Goal: Check status: Check status

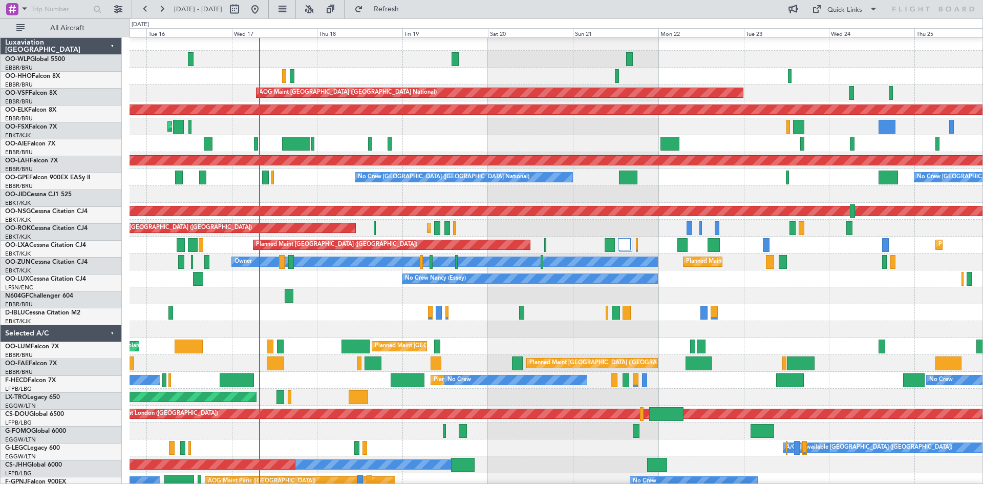
scroll to position [4, 0]
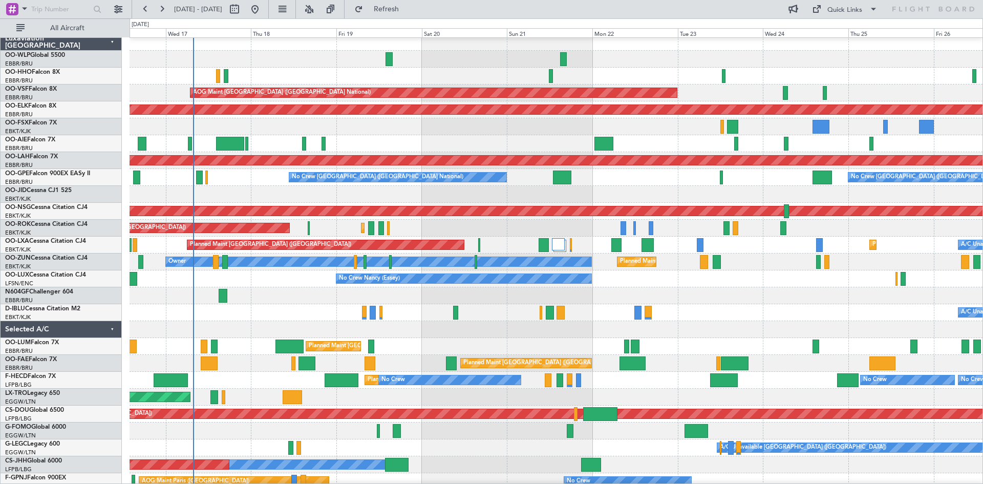
click at [225, 185] on div "No Crew Brussels (Brussels National) No Crew Brussels (Brussels National) Plann…" at bounding box center [555, 177] width 853 height 17
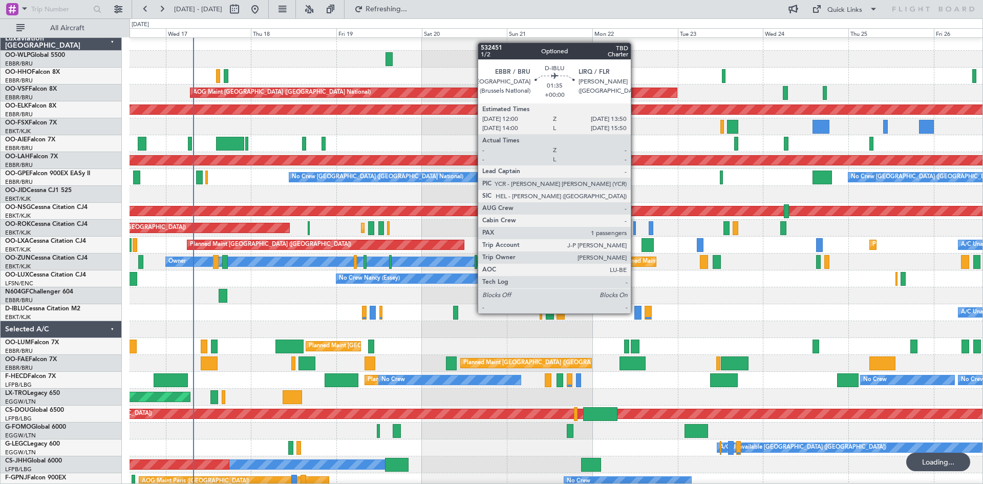
click at [635, 313] on div at bounding box center [637, 313] width 7 height 14
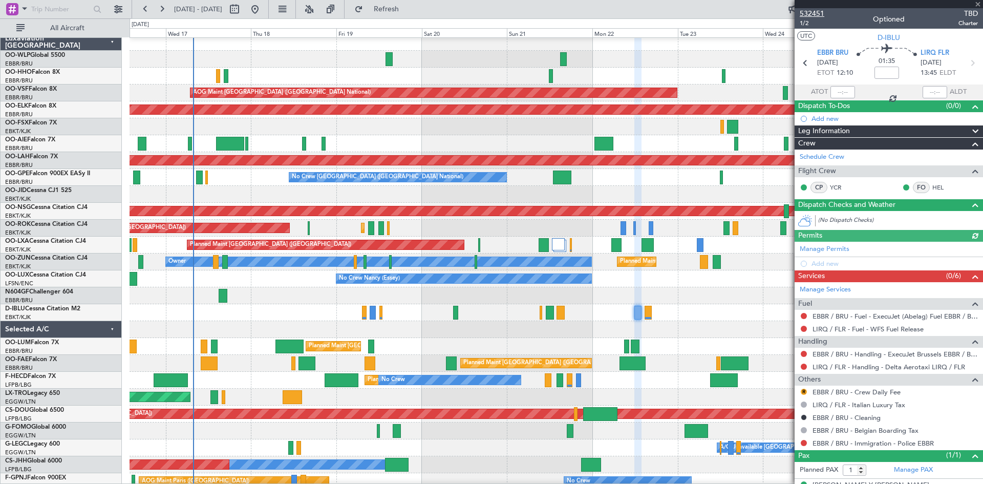
click at [812, 17] on span "532451" at bounding box center [811, 13] width 25 height 11
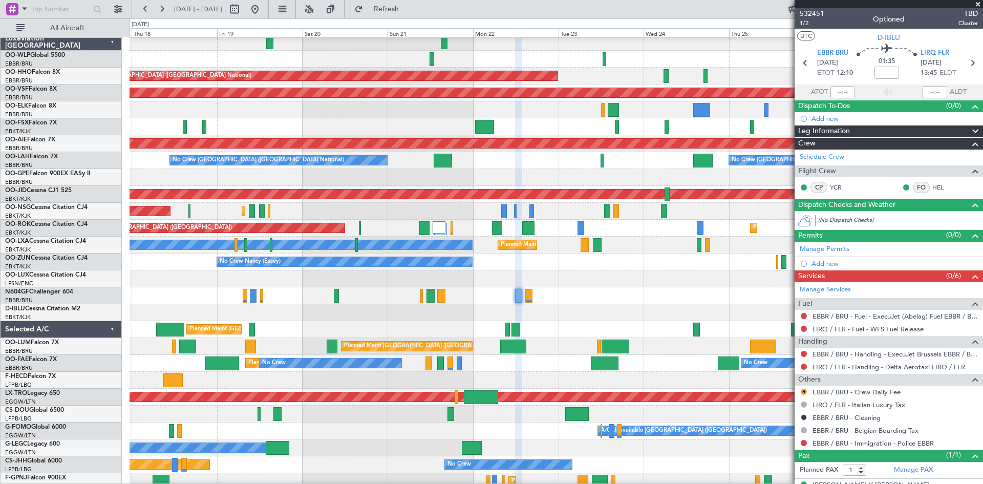
scroll to position [21, 0]
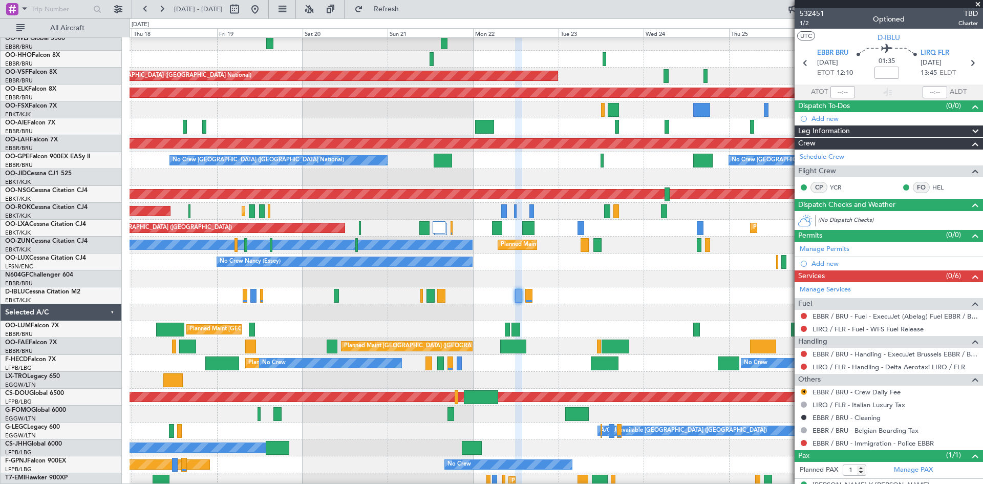
click at [599, 266] on div "No Crew Nancy (Essey)" at bounding box center [555, 261] width 853 height 17
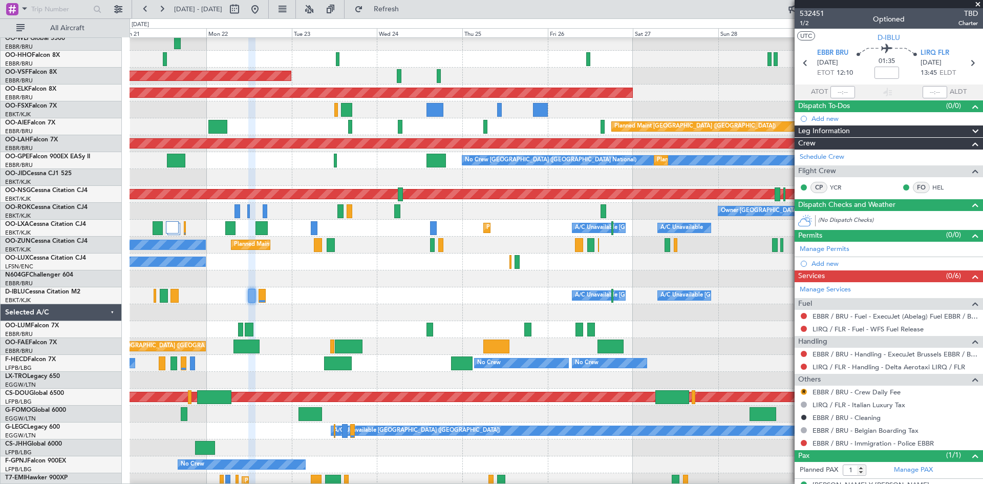
click at [298, 301] on div "A/C Unavailable Brussels (Brussels National) A/C Unavailable Kortrijk-Wevelgem" at bounding box center [555, 295] width 853 height 17
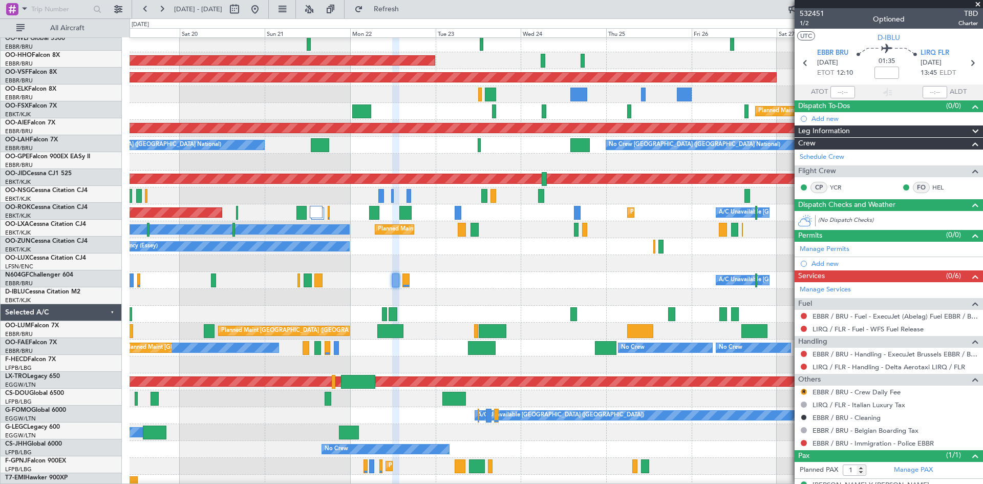
scroll to position [36, 0]
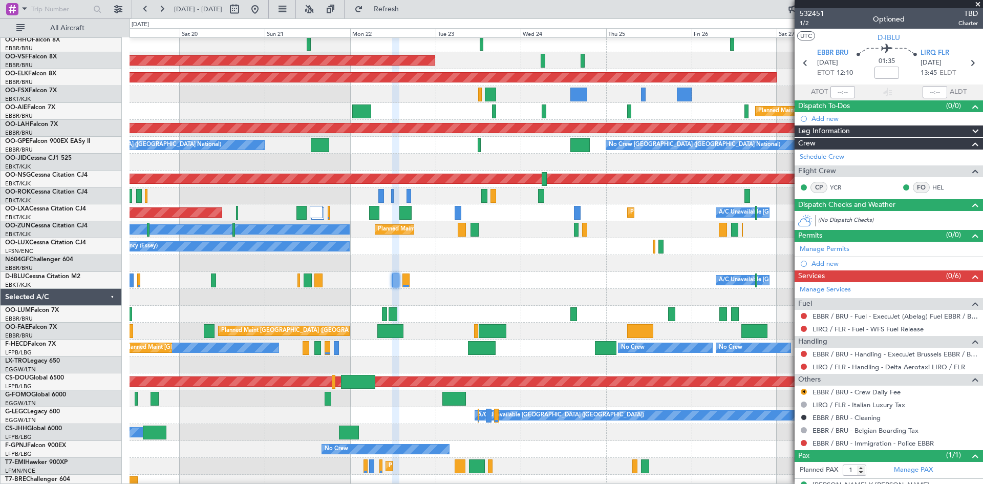
click at [462, 277] on div "A/C Unavailable Brussels (Brussels National) A/C Unavailable Kortrijk-Wevelgem" at bounding box center [555, 280] width 853 height 17
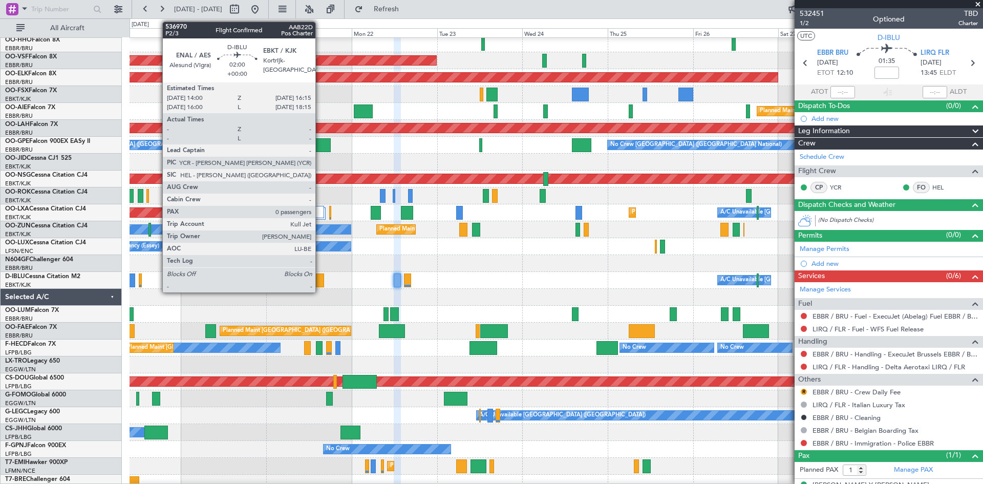
click at [320, 282] on div at bounding box center [320, 280] width 8 height 14
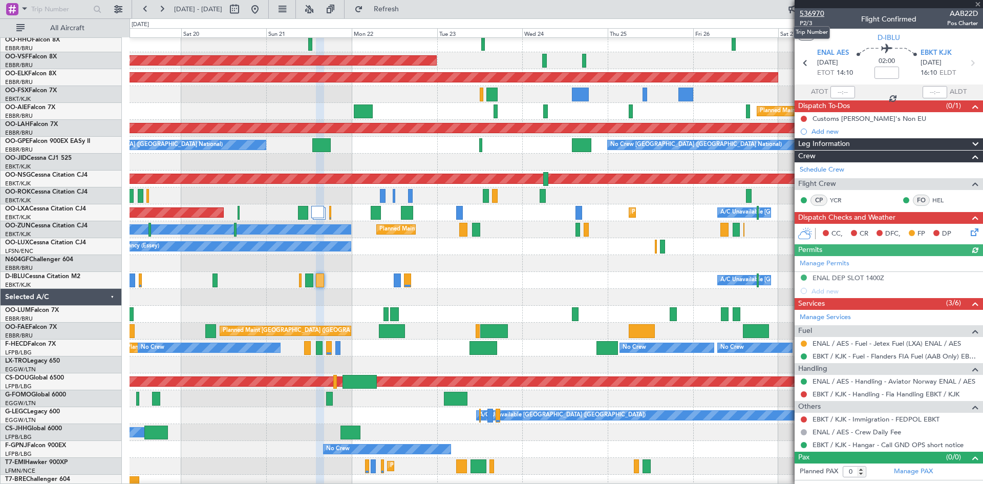
click at [812, 11] on span "536970" at bounding box center [811, 13] width 25 height 11
click at [407, 9] on span "Refresh" at bounding box center [386, 9] width 43 height 7
click at [381, 5] on fb-refresh-button "Refresh" at bounding box center [380, 9] width 72 height 18
click at [400, 6] on span "Refresh" at bounding box center [386, 9] width 43 height 7
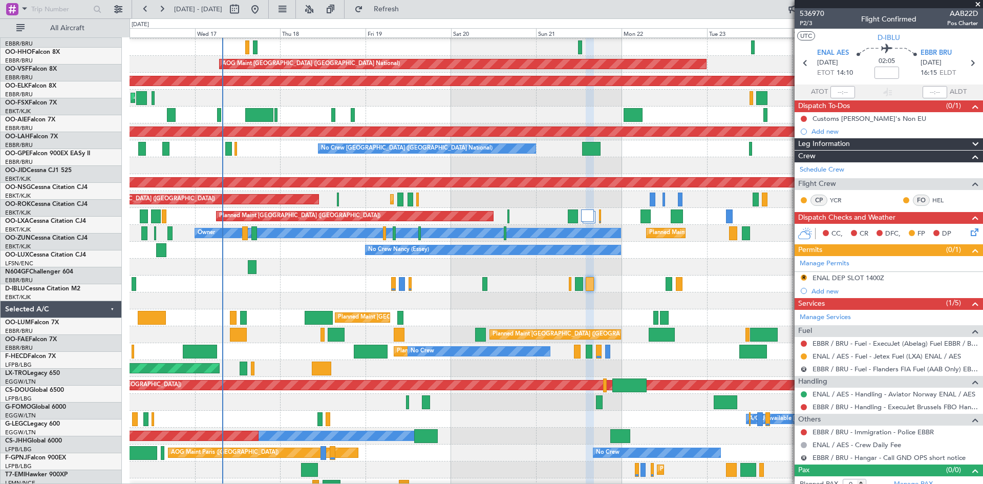
scroll to position [34, 0]
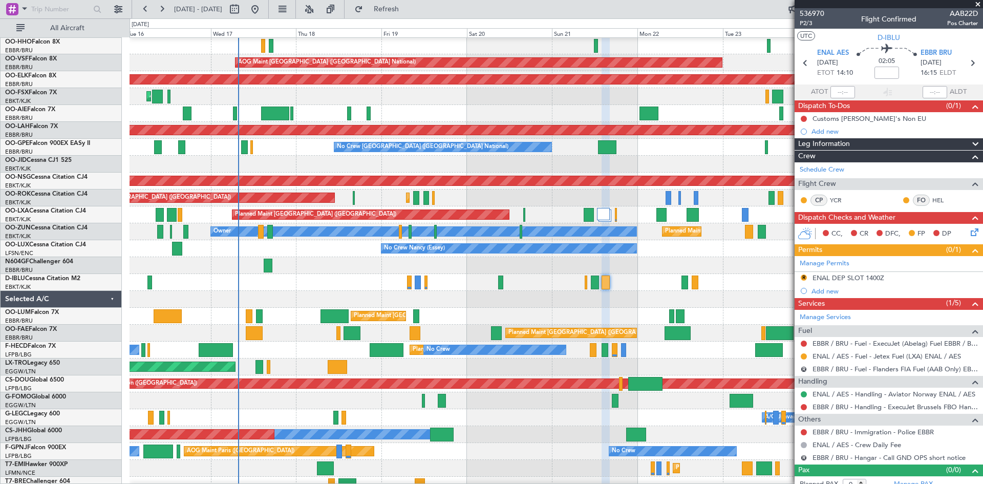
click at [544, 297] on div at bounding box center [555, 299] width 853 height 17
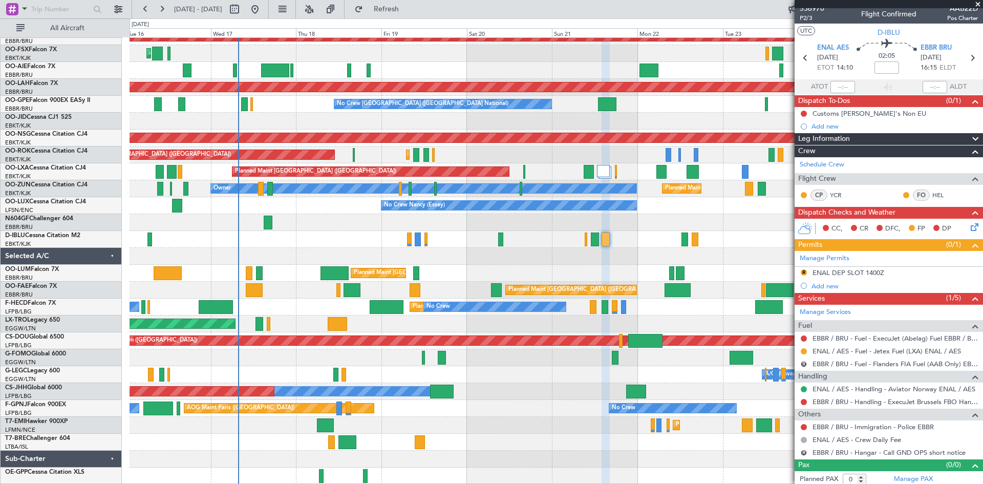
scroll to position [9, 0]
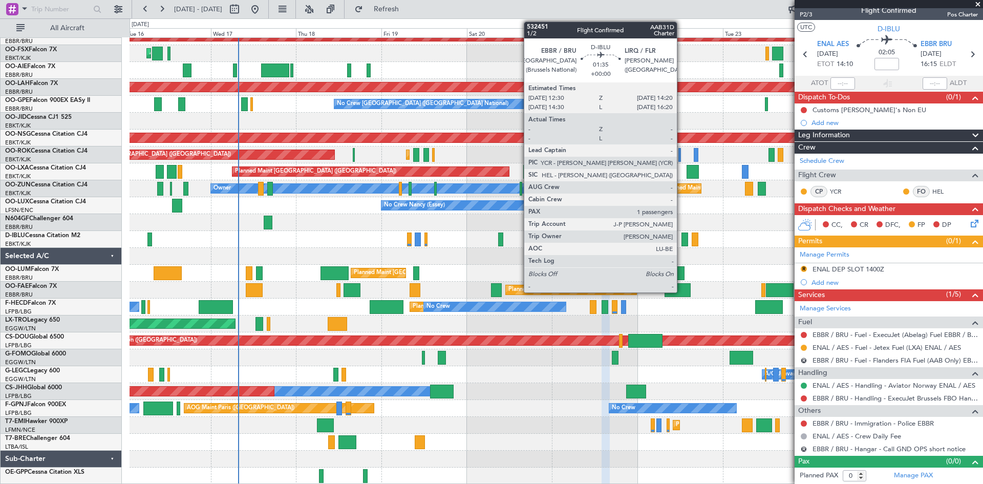
click at [681, 237] on div at bounding box center [684, 239] width 7 height 14
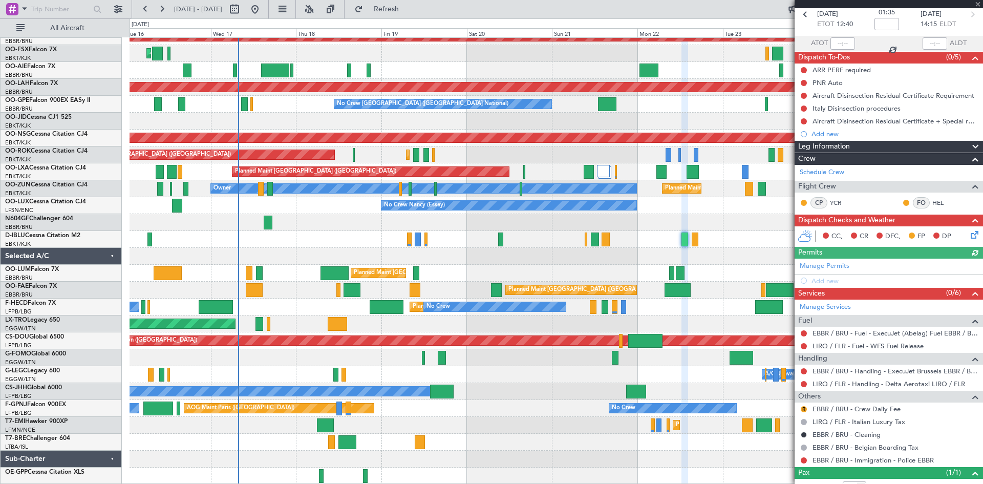
scroll to position [0, 0]
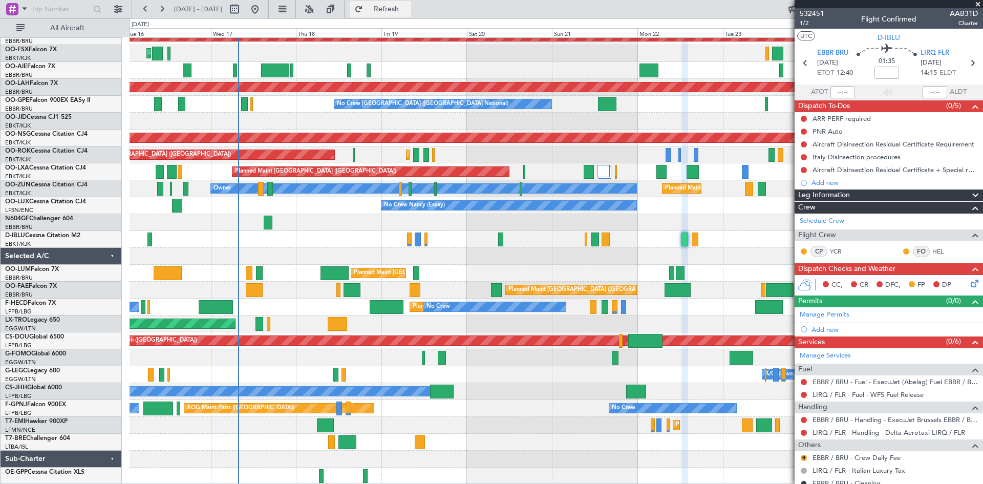
click at [397, 5] on button "Refresh" at bounding box center [380, 9] width 61 height 16
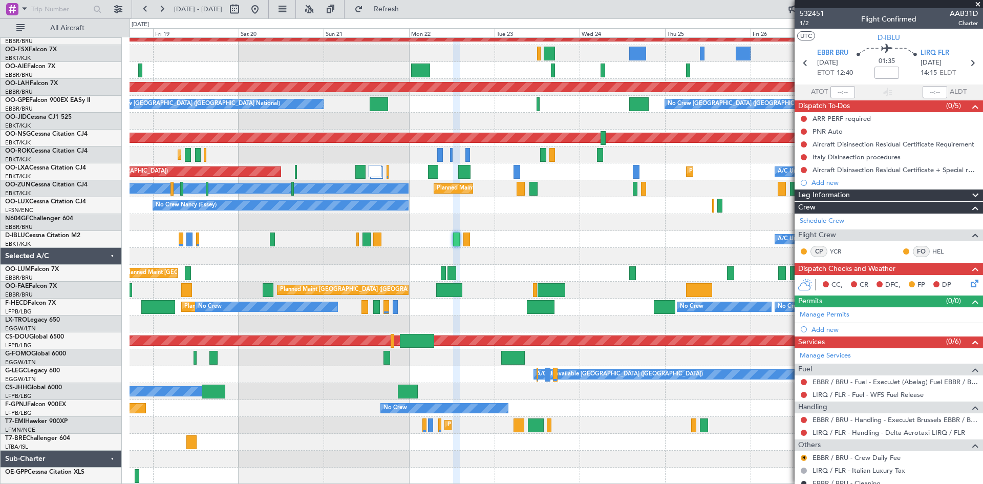
scroll to position [77, 0]
click at [419, 247] on div "AOG Maint Brussels (Brussels National) Planned Maint Kortrijk-Wevelgem AOG Main…" at bounding box center [555, 223] width 853 height 524
click at [975, 1] on span at bounding box center [977, 4] width 10 height 9
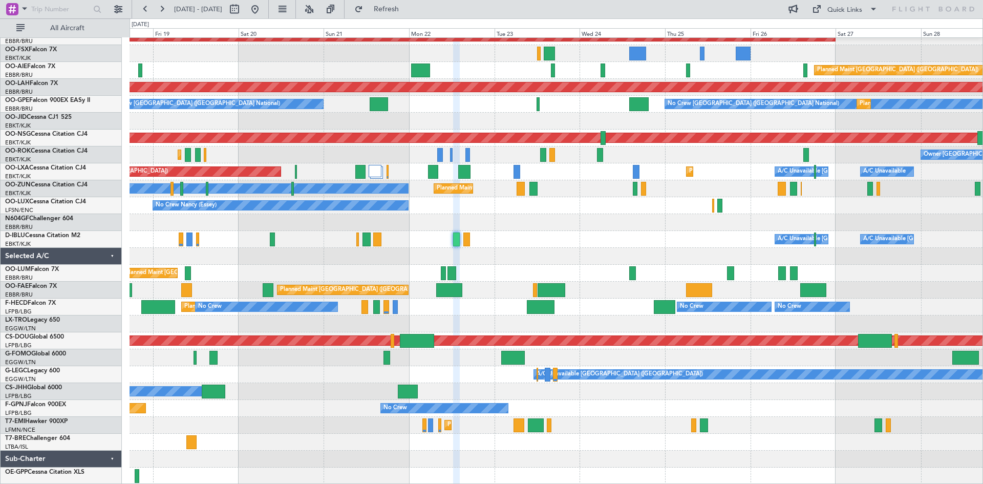
type input "0"
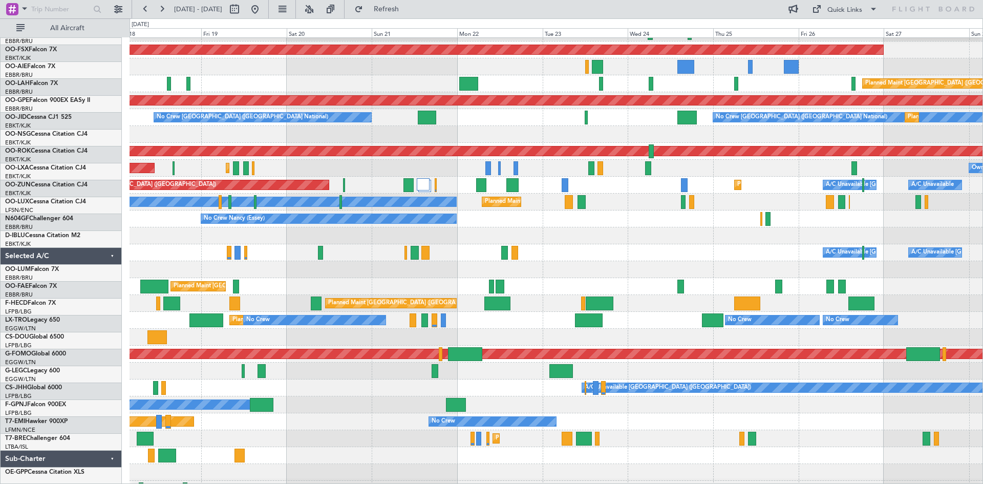
scroll to position [61, 0]
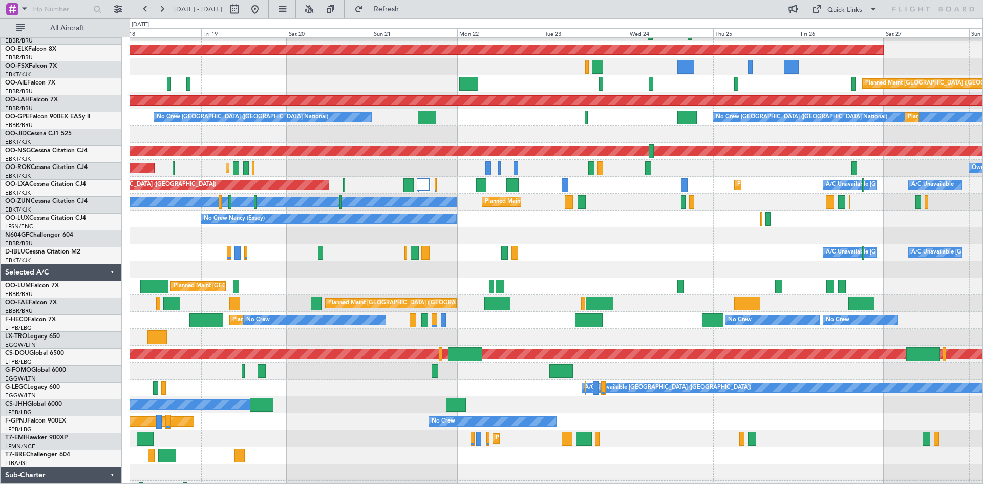
click at [533, 261] on div "A/C Unavailable Brussels (Brussels National) A/C Unavailable Kortrijk-Wevelgem" at bounding box center [555, 252] width 853 height 17
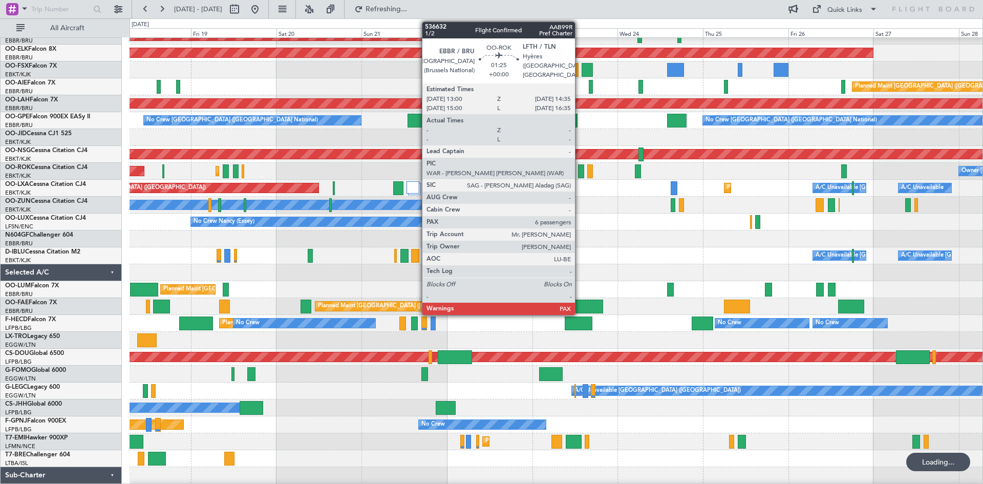
click at [579, 174] on div at bounding box center [581, 171] width 6 height 14
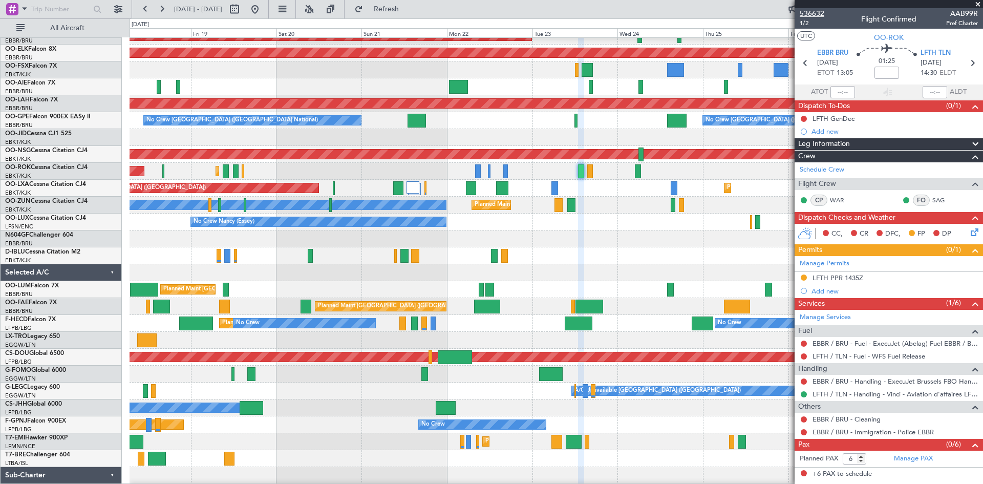
click at [810, 10] on span "536632" at bounding box center [811, 13] width 25 height 11
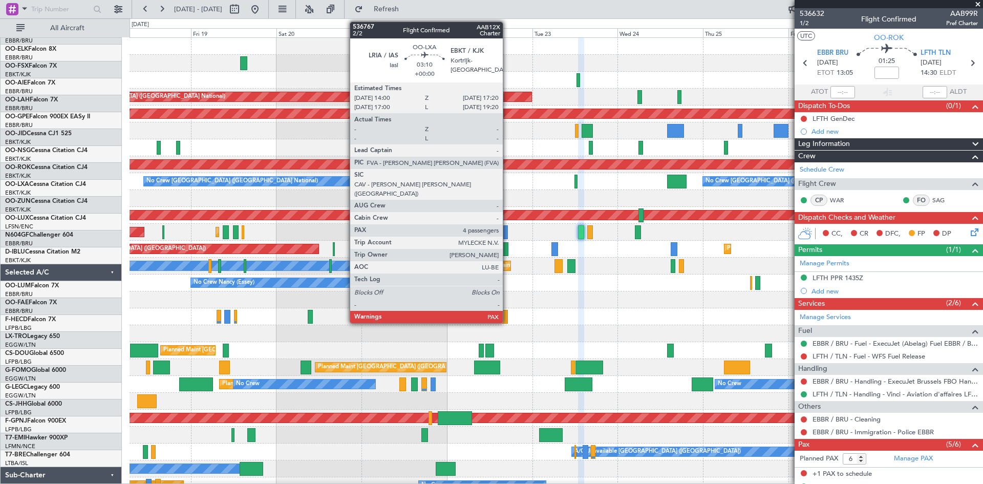
scroll to position [0, 0]
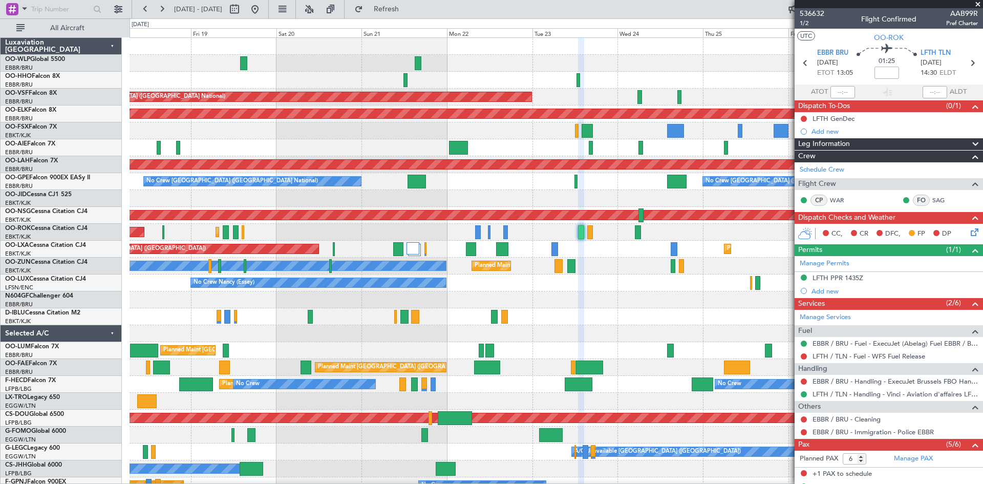
click at [625, 328] on div at bounding box center [555, 333] width 853 height 17
click at [408, 8] on span "Refresh" at bounding box center [386, 9] width 43 height 7
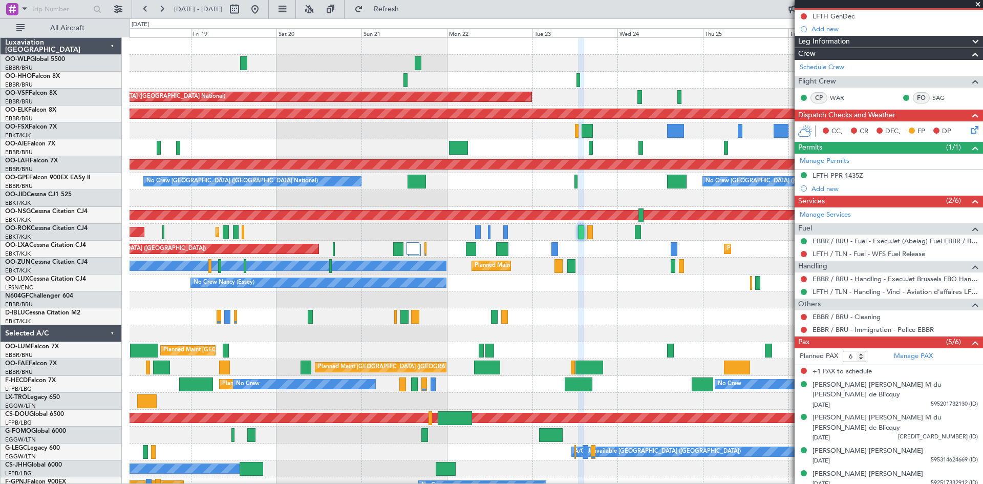
scroll to position [112, 0]
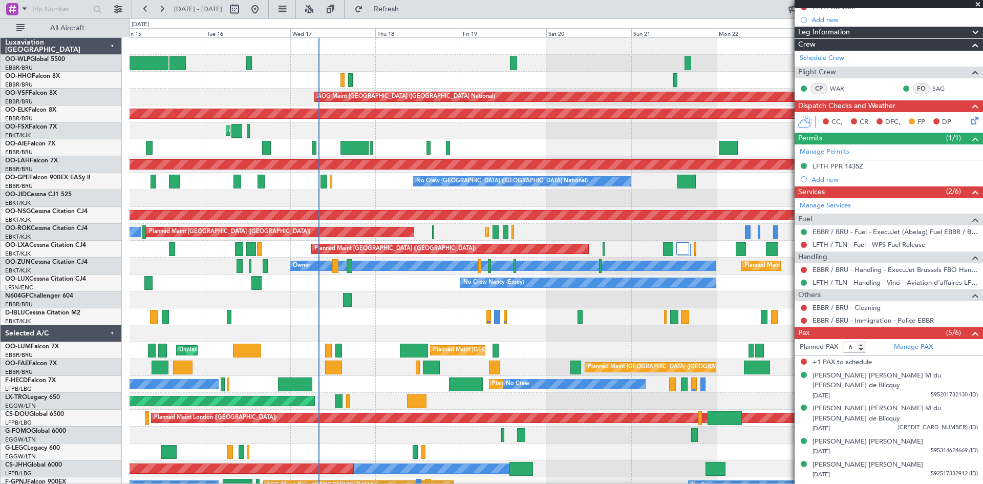
click at [609, 79] on div "AOG Maint Brussels (Brussels National) Planned Maint Kortrijk-Wevelgem AOG Main…" at bounding box center [555, 300] width 853 height 524
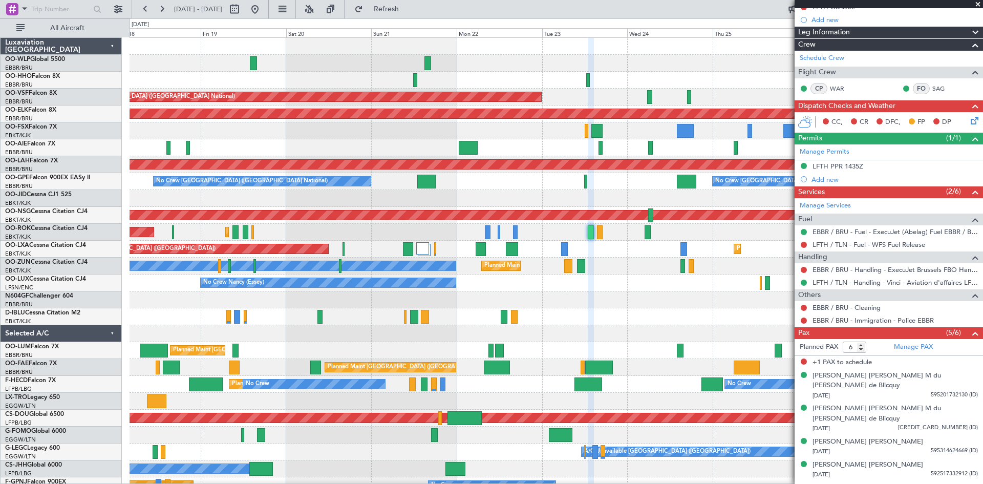
click at [243, 84] on div at bounding box center [555, 80] width 853 height 17
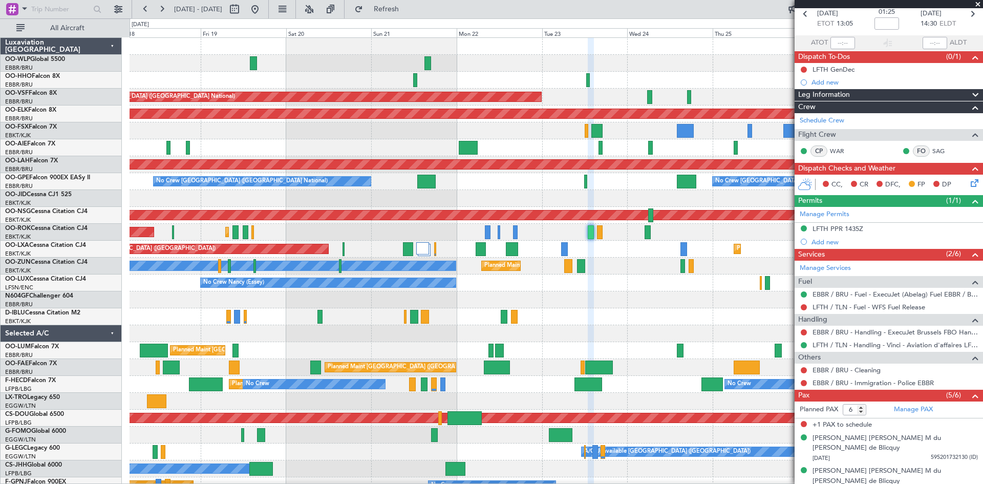
scroll to position [9, 0]
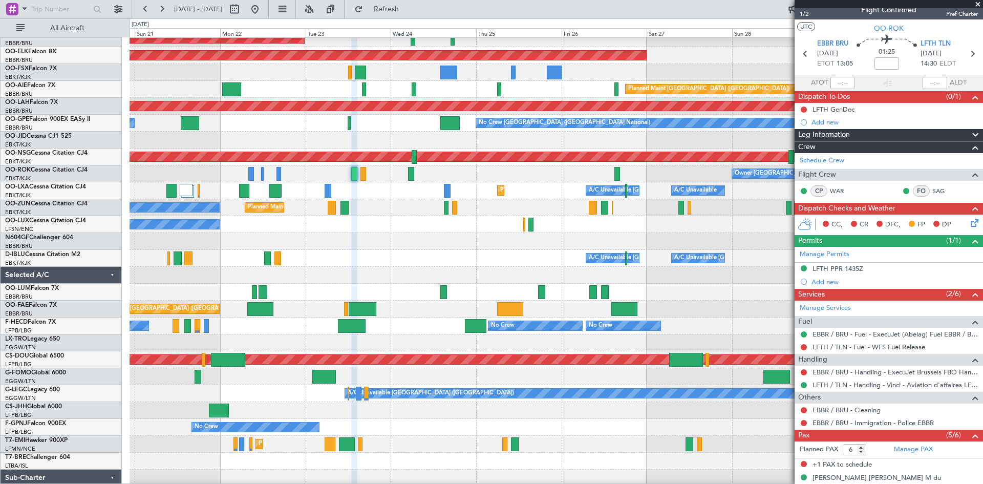
click at [400, 209] on div "Planned Maint Kortrijk-Wevelgem Owner" at bounding box center [555, 207] width 853 height 17
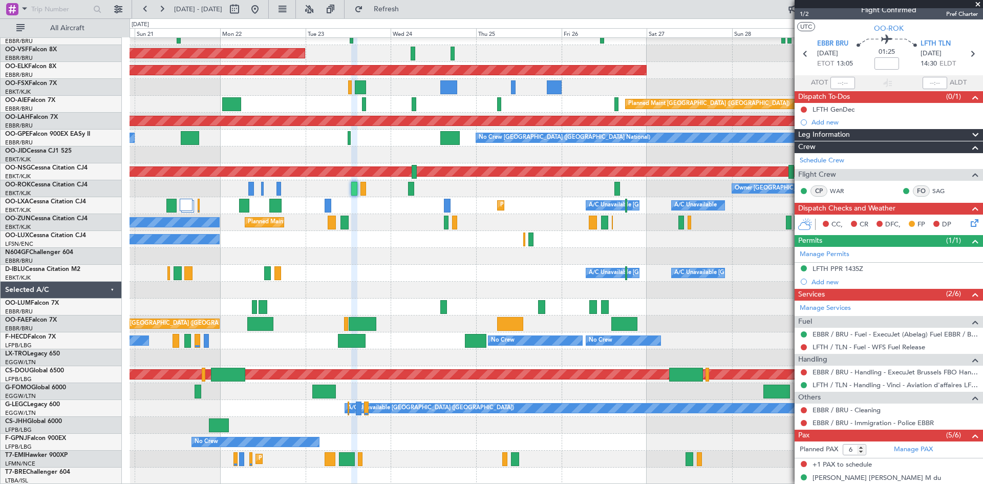
scroll to position [0, 0]
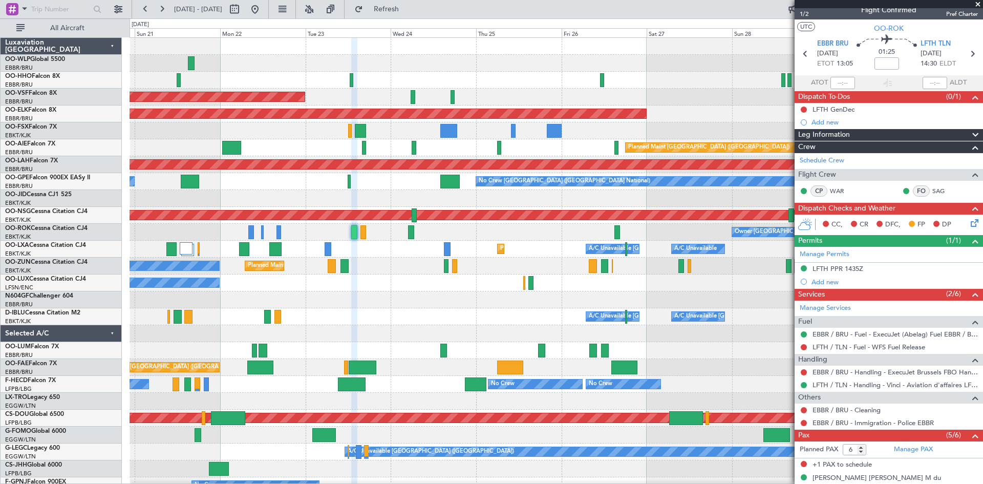
click at [672, 84] on div at bounding box center [555, 80] width 853 height 17
click at [243, 12] on button at bounding box center [234, 9] width 16 height 16
select select "9"
select select "2025"
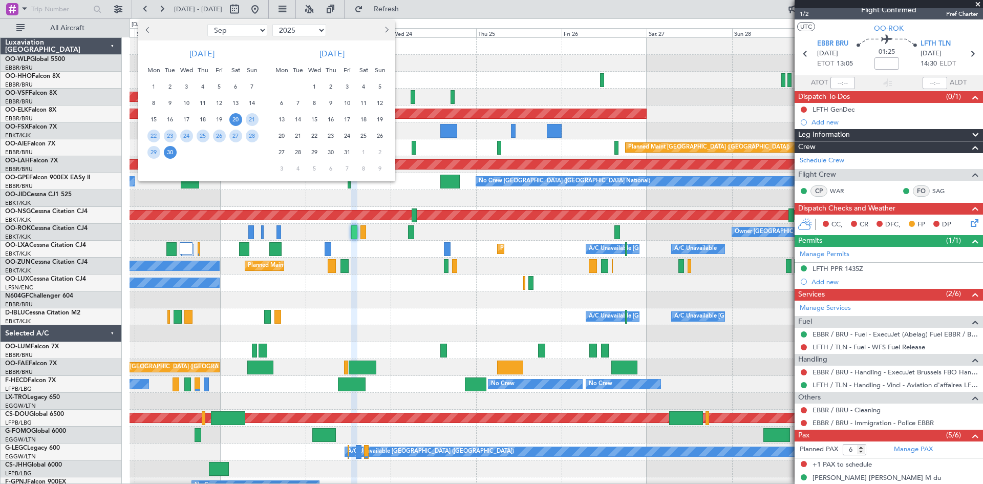
click at [286, 136] on span "20" at bounding box center [281, 135] width 13 height 13
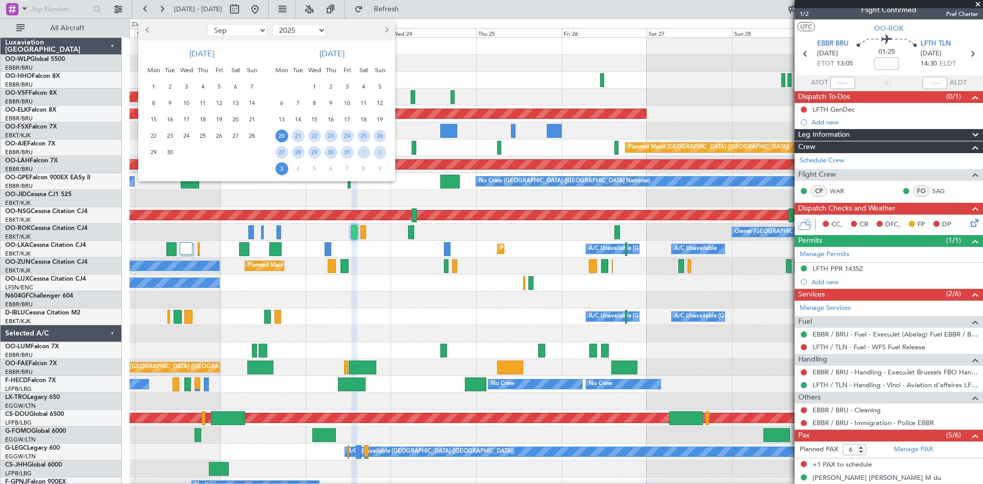
click at [281, 170] on span "3" at bounding box center [281, 168] width 13 height 13
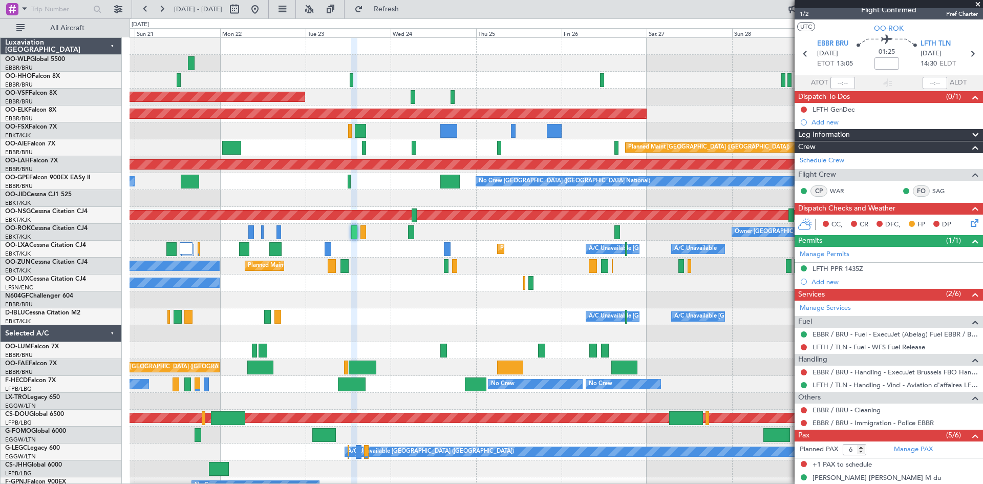
select select "10"
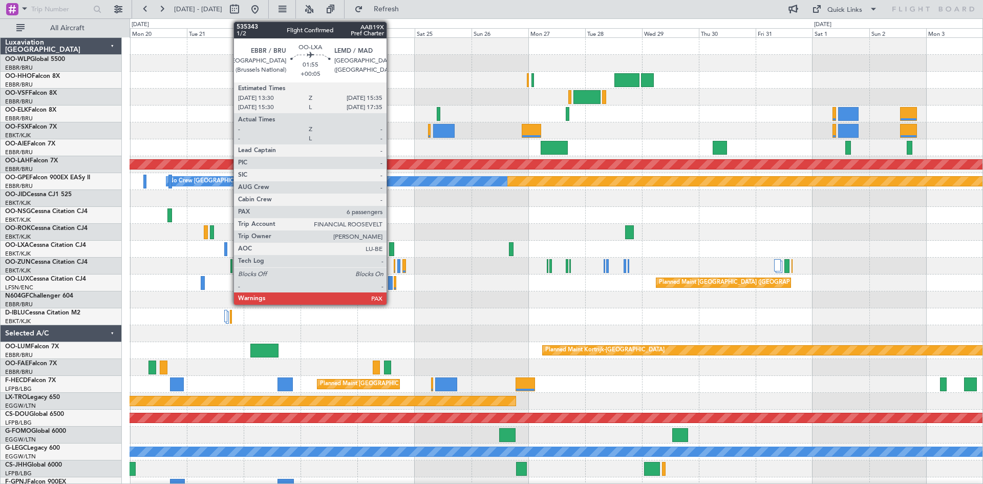
click at [391, 252] on div at bounding box center [391, 249] width 5 height 14
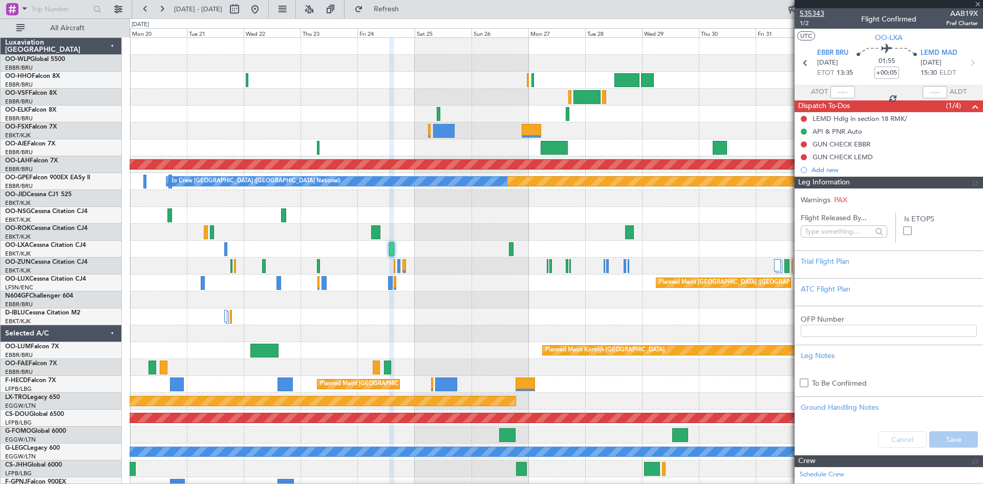
click at [812, 11] on span "535343" at bounding box center [811, 13] width 25 height 11
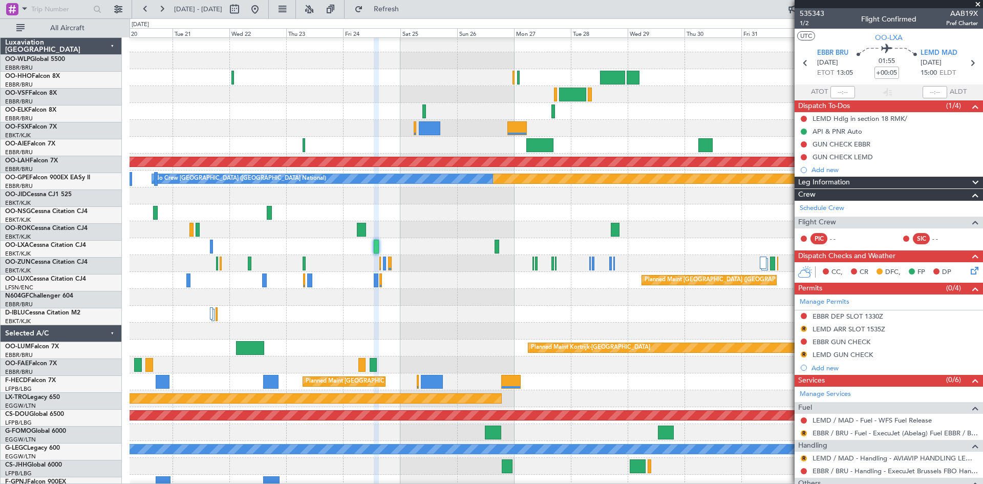
scroll to position [28, 0]
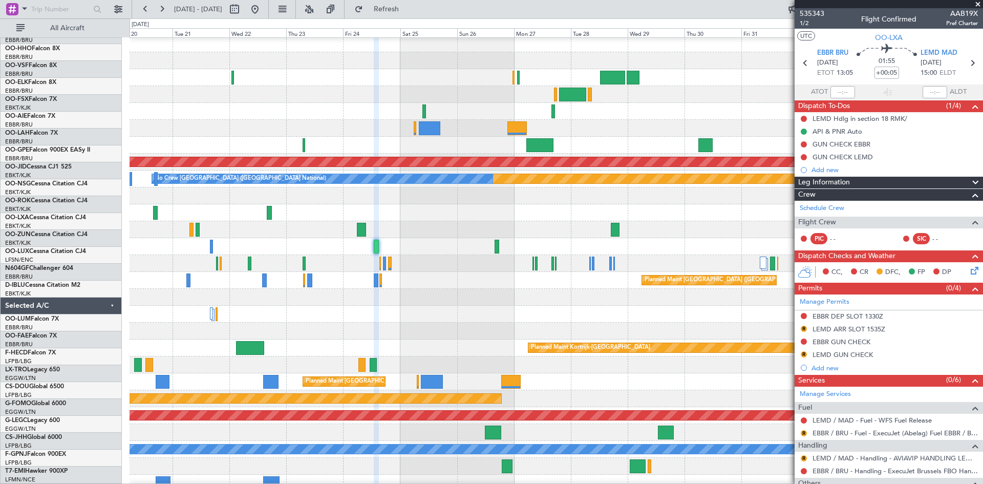
click at [0, 213] on html "20 Oct 2025 - 03 Nov 2025 Refresh Quick Links All Aircraft Planned Maint Alton-…" at bounding box center [491, 242] width 983 height 484
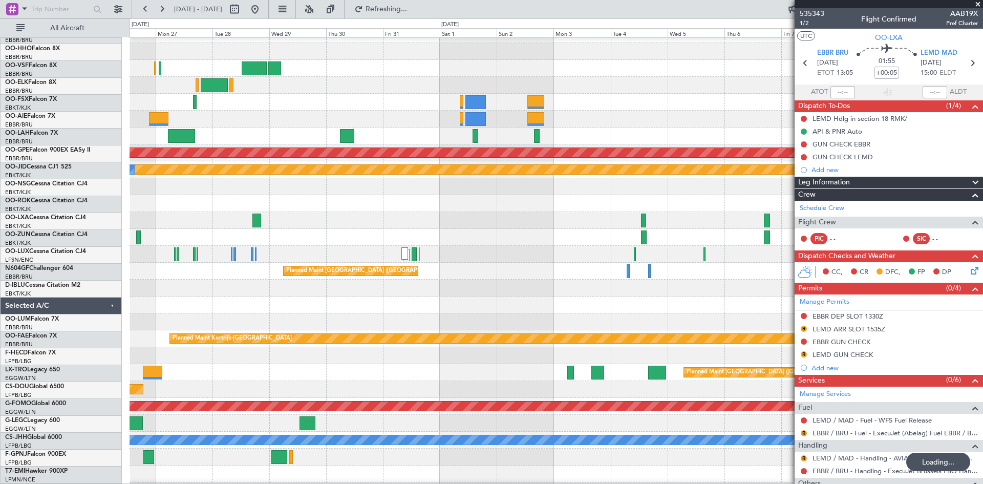
click at [698, 214] on div "Planned Maint Alton-st Louis (St Louis Regl) Planned Maint Nurnberg No Crew Bru…" at bounding box center [555, 288] width 853 height 524
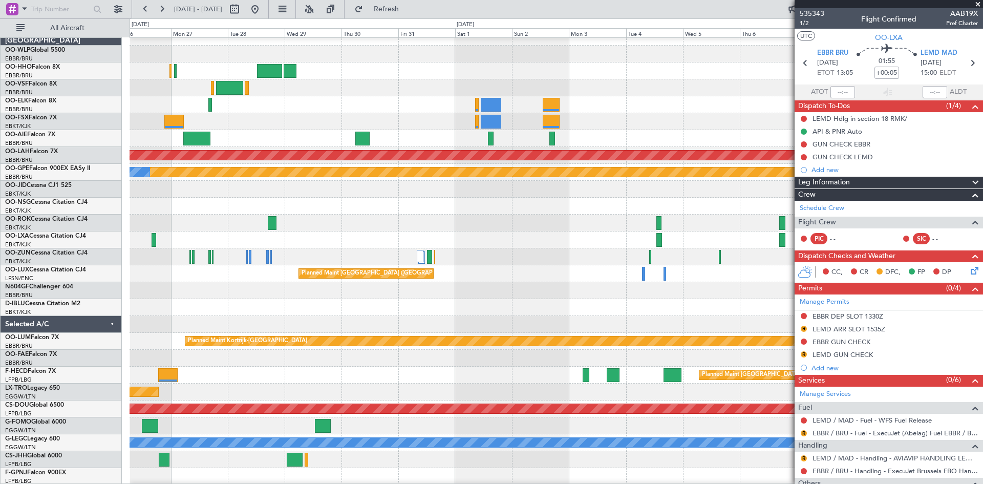
click at [196, 157] on div "Planned Maint Alton-st Louis (St Louis Regl) Planned Maint Nurnberg No Crew Bru…" at bounding box center [555, 291] width 853 height 524
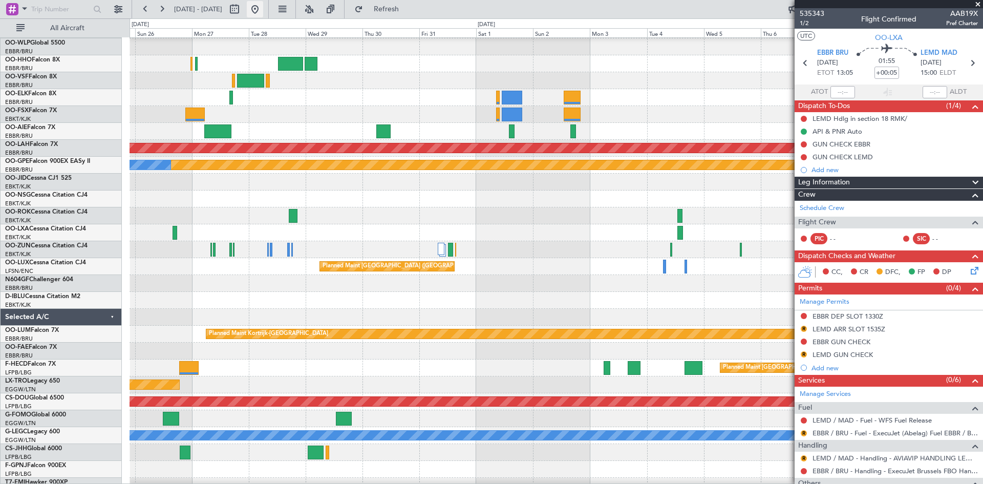
click at [263, 7] on button at bounding box center [255, 9] width 16 height 16
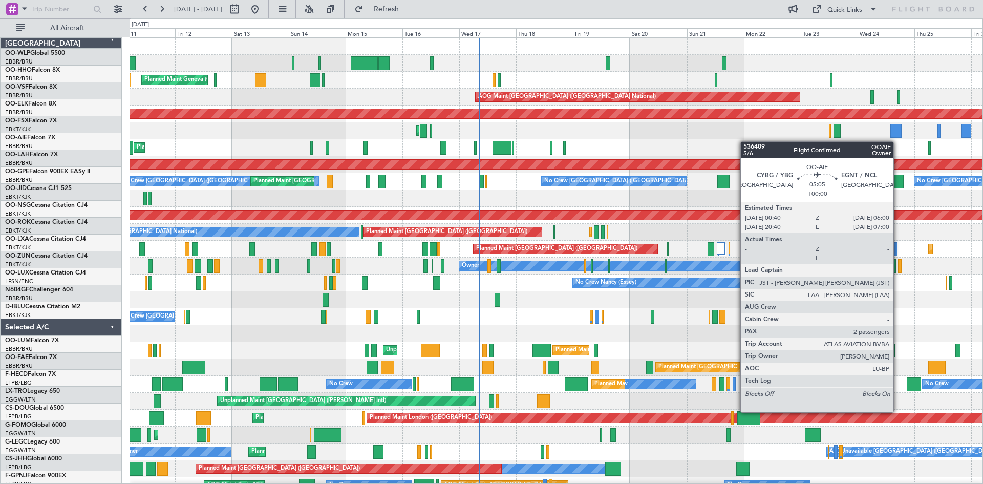
scroll to position [0, 0]
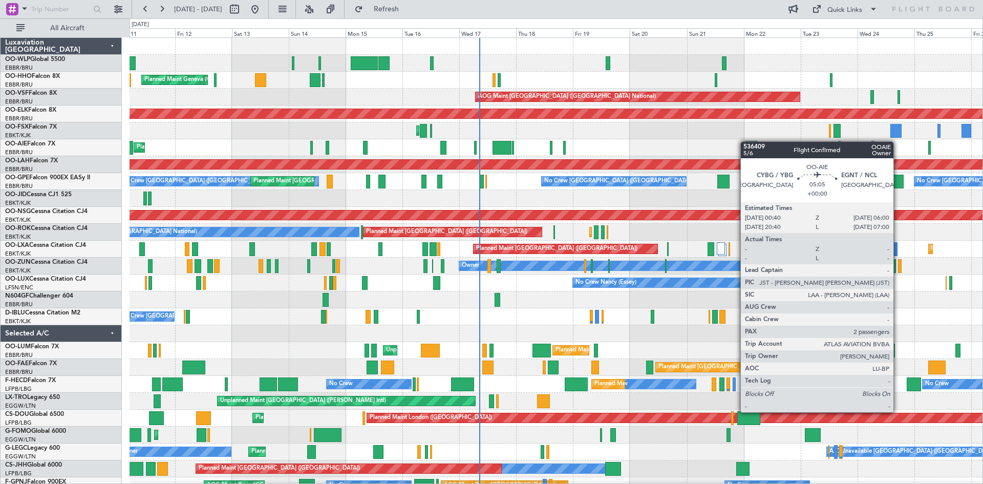
click at [745, 141] on div "Planned Maint Liege Planned Maint Geneva (Cointrin) AOG Maint New York (Teterbo…" at bounding box center [555, 283] width 853 height 490
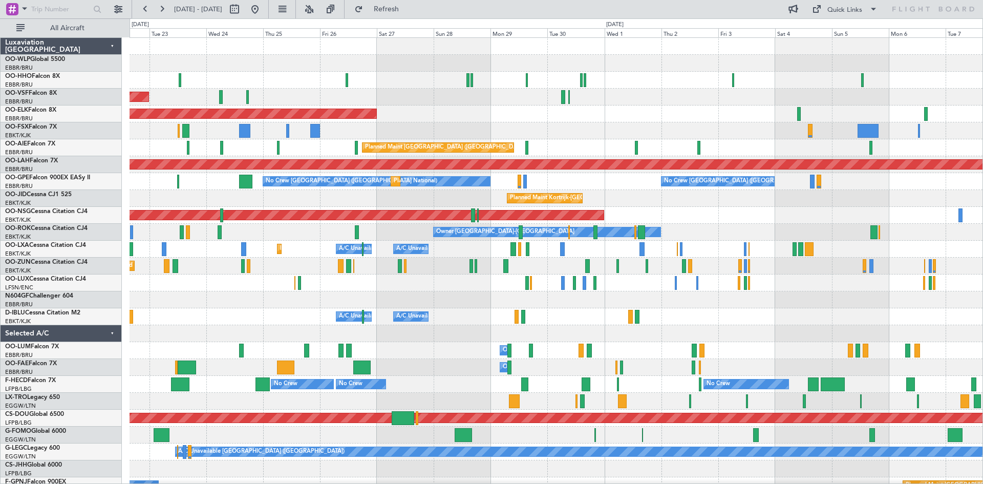
click at [198, 310] on div "AOG Maint Brussels (Brussels National) Planned Maint Kortrijk-Wevelgem Planned …" at bounding box center [555, 308] width 853 height 540
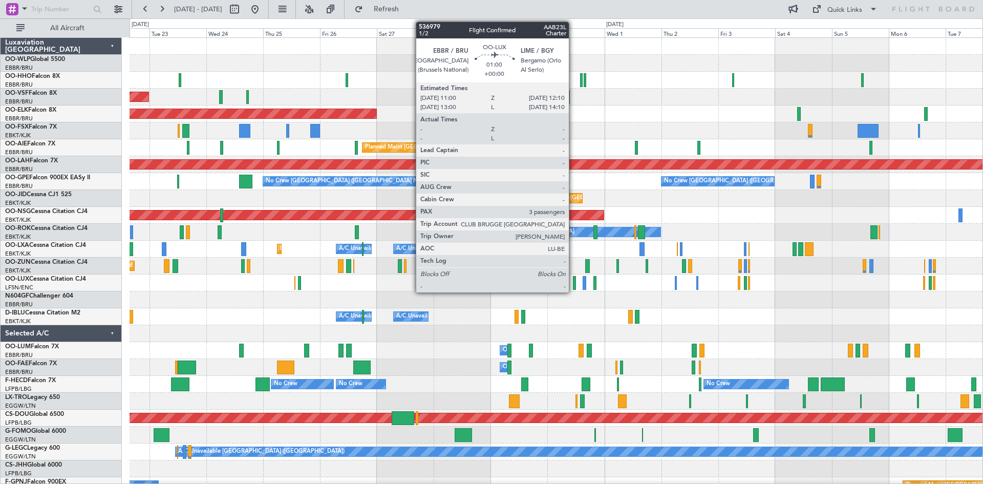
click at [573, 285] on div at bounding box center [574, 283] width 3 height 14
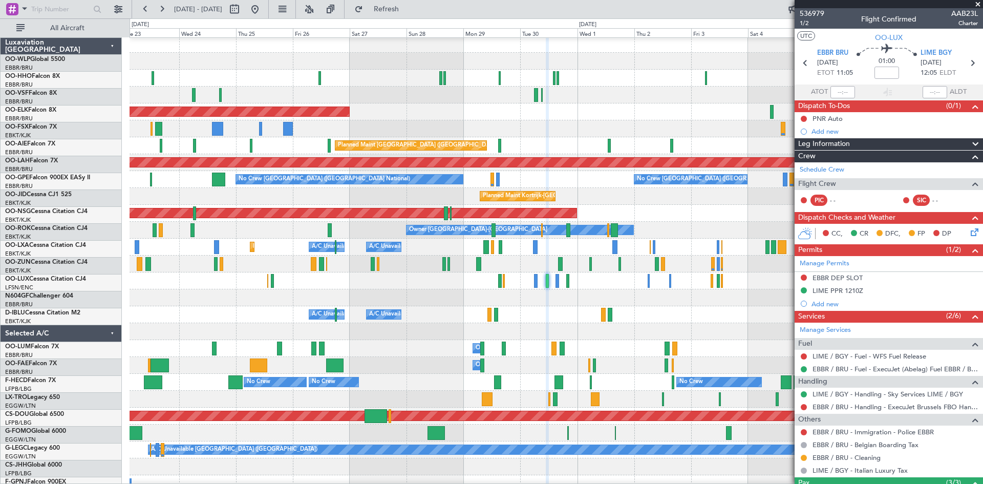
scroll to position [2, 0]
click at [581, 136] on div at bounding box center [555, 128] width 853 height 17
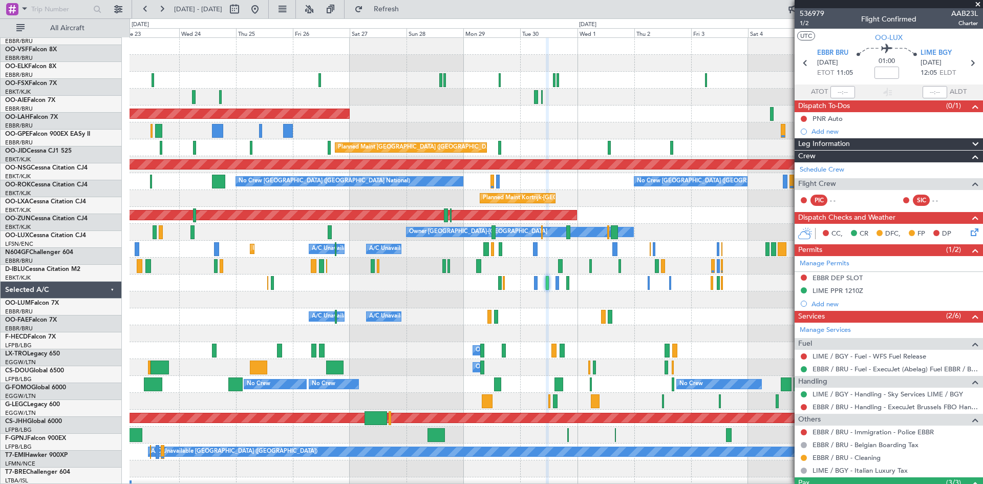
scroll to position [0, 0]
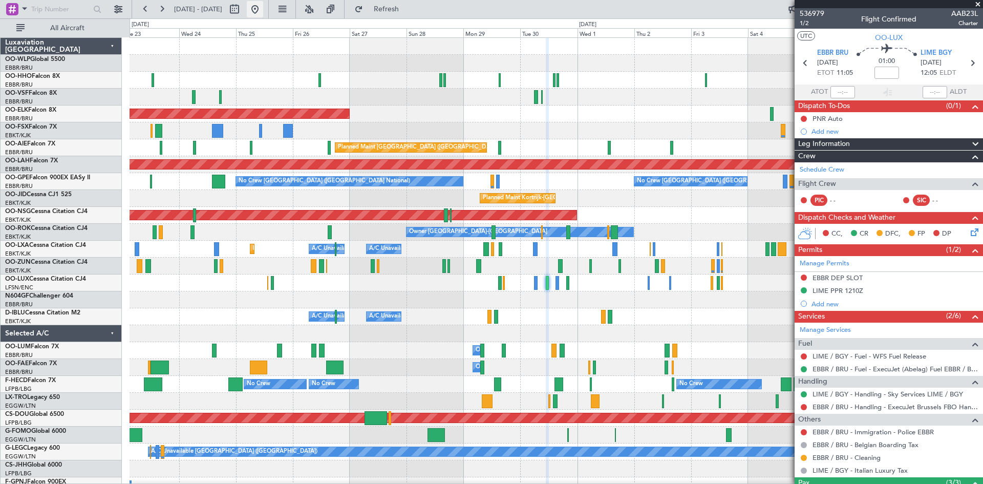
click at [263, 6] on button at bounding box center [255, 9] width 16 height 16
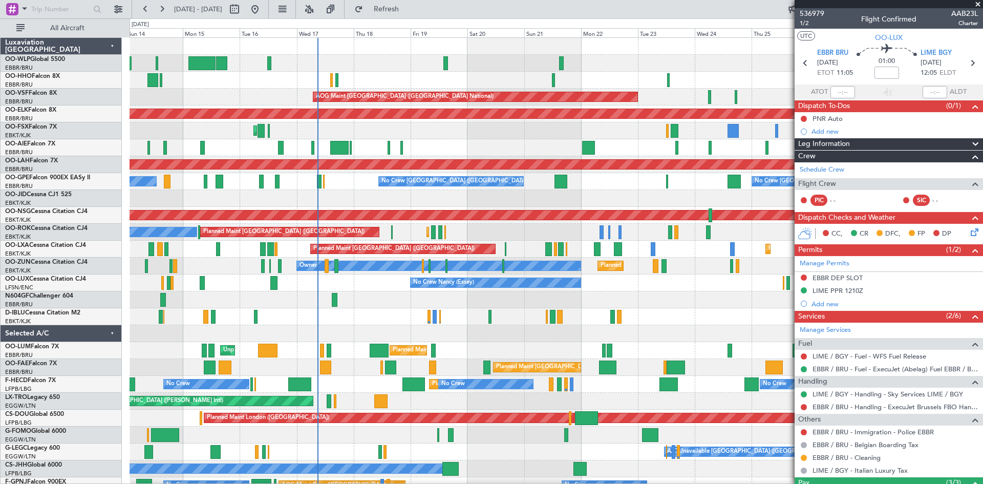
click at [359, 131] on div "AOG Maint Kortrijk-Wevelgem Planned Maint Kortrijk-Wevelgem" at bounding box center [555, 130] width 853 height 17
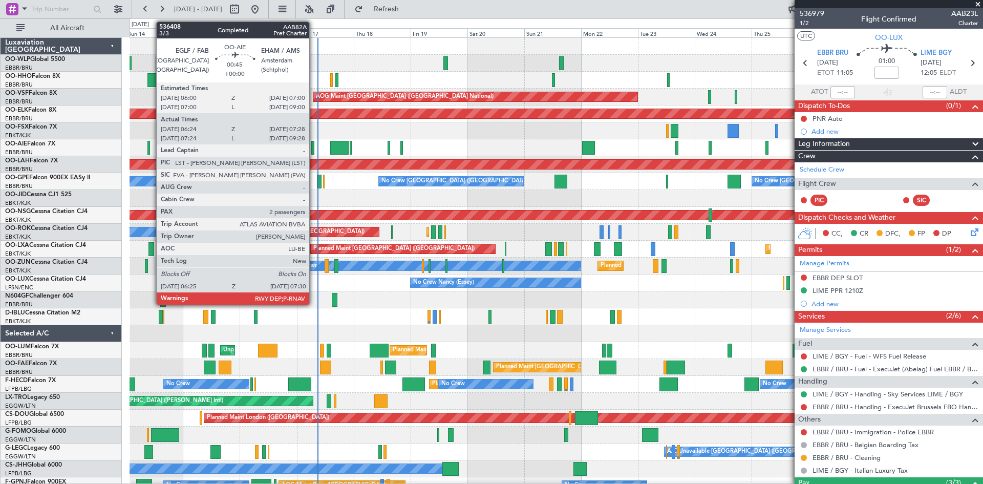
click at [314, 146] on div at bounding box center [312, 148] width 3 height 14
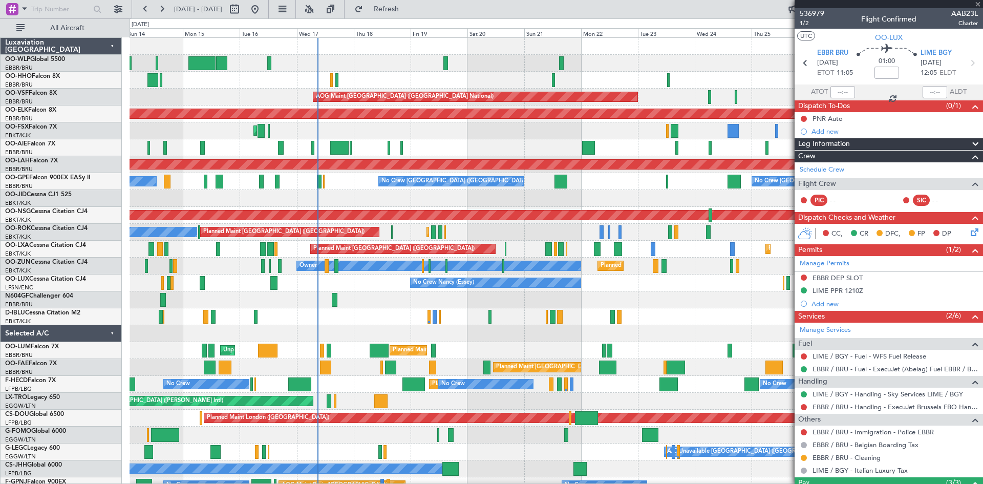
type input "06:34"
type input "07:23"
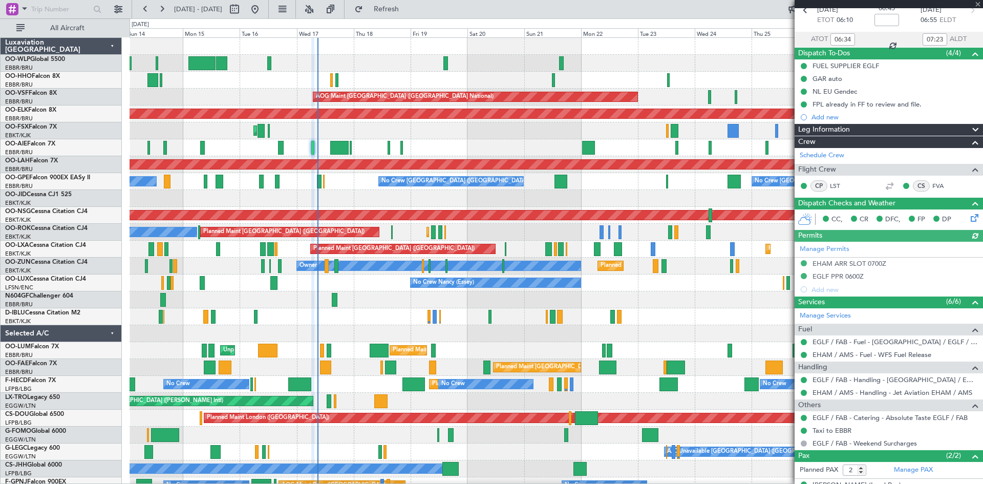
scroll to position [103, 0]
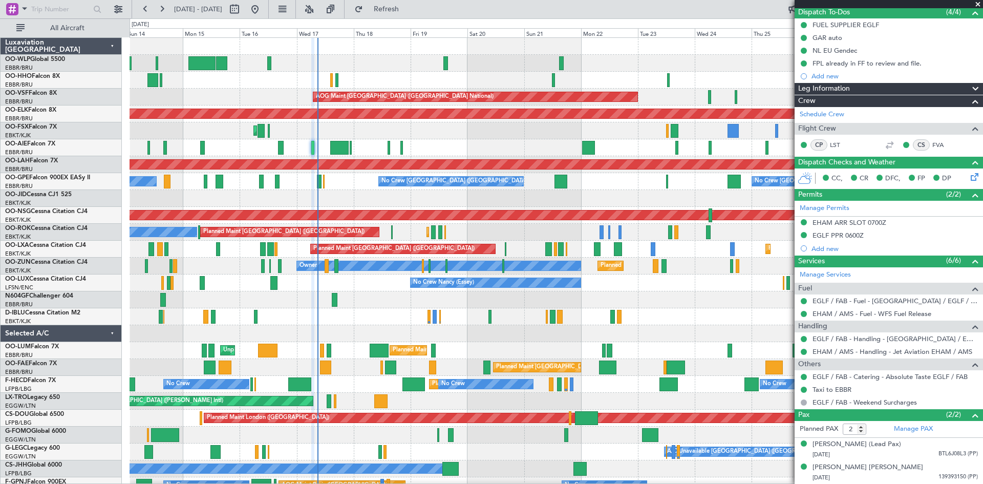
click at [976, 6] on span at bounding box center [977, 4] width 10 height 9
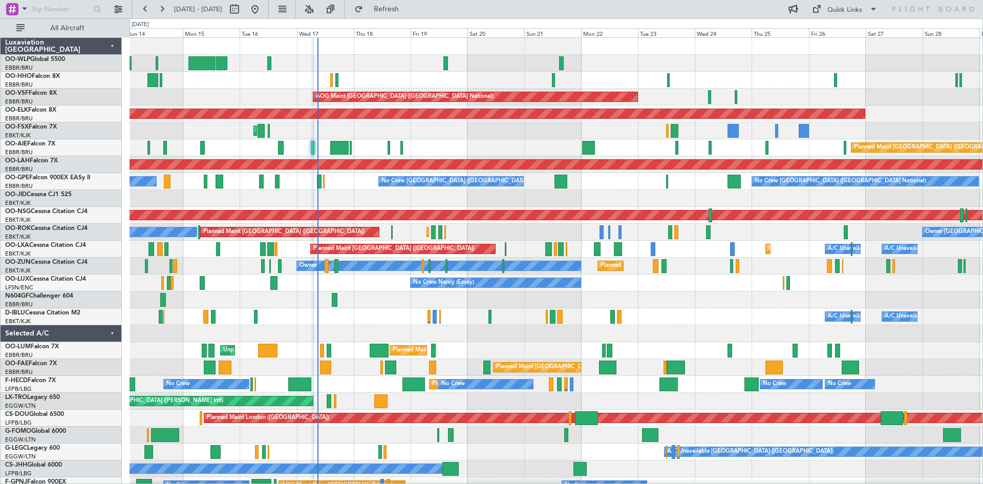
type input "0"
click at [243, 11] on button at bounding box center [234, 9] width 16 height 16
select select "9"
select select "2025"
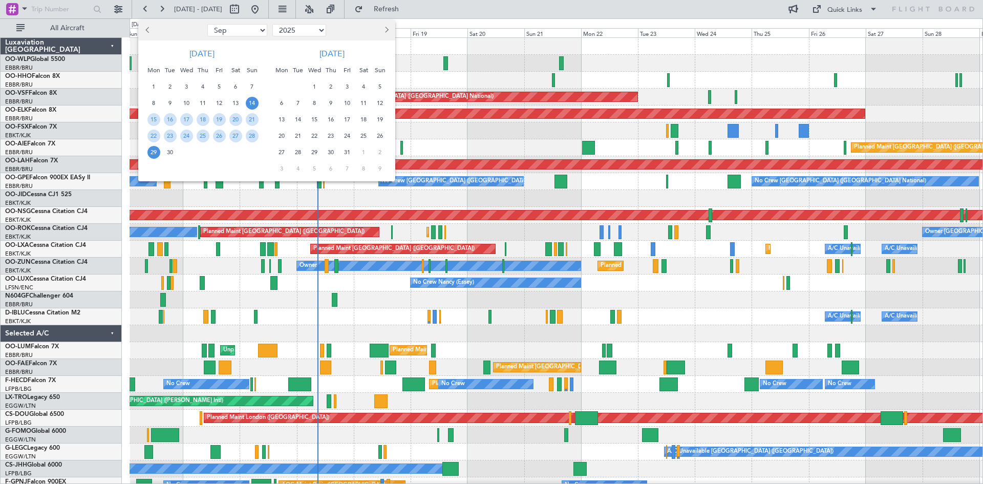
click at [380, 26] on button "Next month" at bounding box center [385, 30] width 11 height 16
click at [381, 26] on button "Next month" at bounding box center [385, 30] width 11 height 16
click at [282, 84] on span "1" at bounding box center [281, 86] width 13 height 13
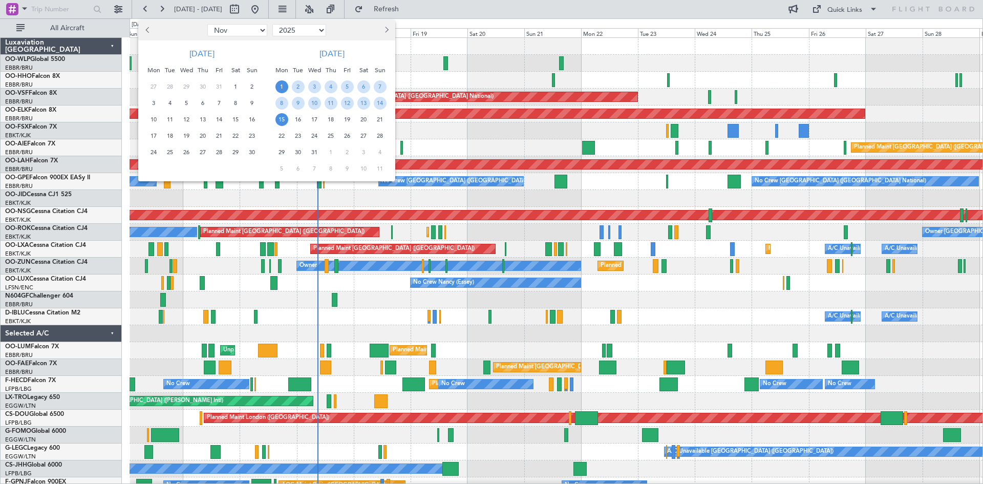
click at [278, 123] on span "15" at bounding box center [281, 119] width 13 height 13
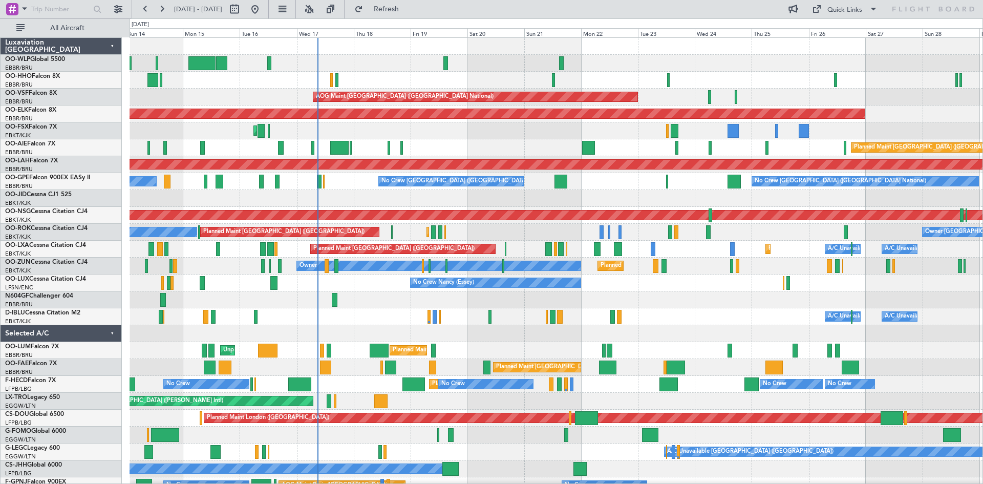
select select "12"
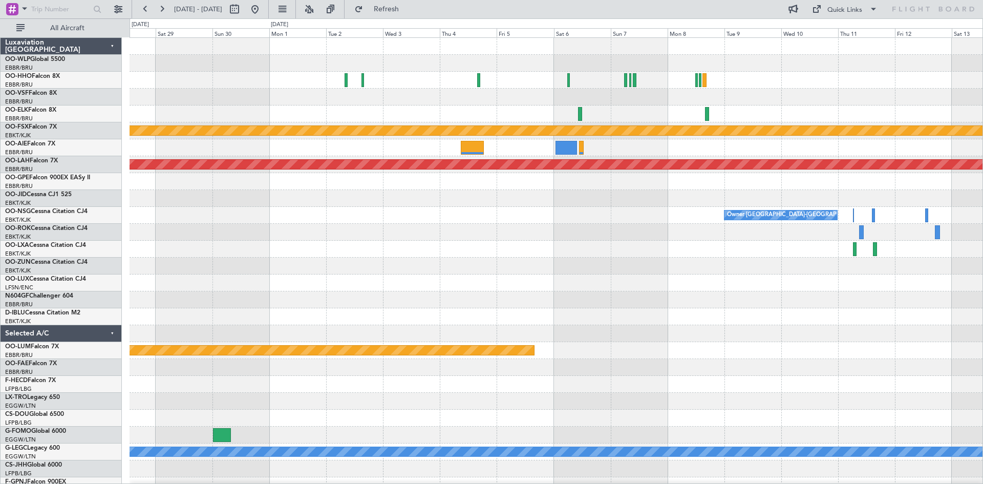
scroll to position [1, 0]
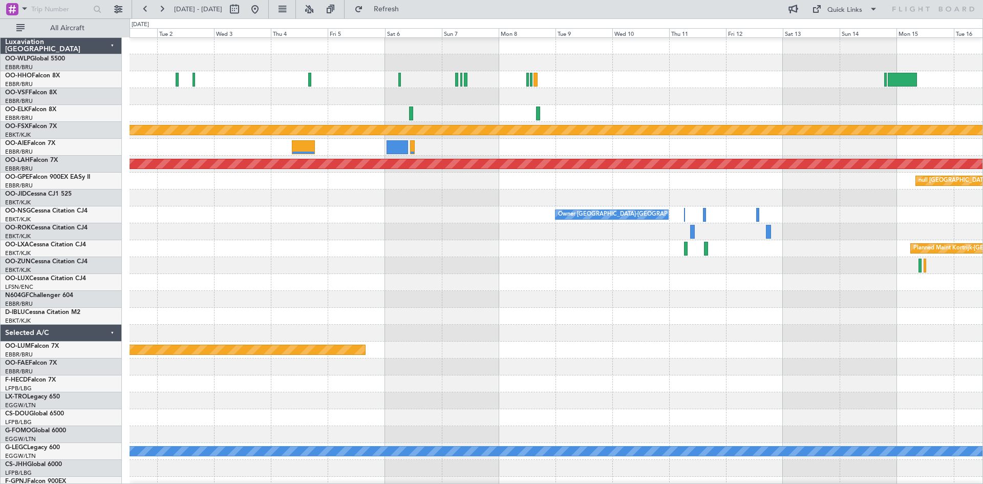
click at [323, 107] on div at bounding box center [555, 113] width 853 height 17
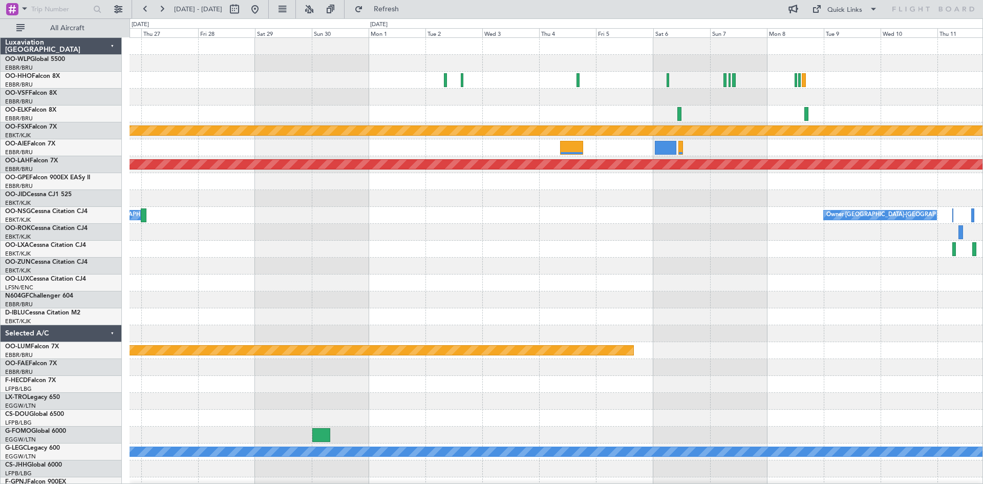
click at [523, 120] on div "Planned Maint Kortrijk-Wevelgem Planned Maint Alton-st Louis (St Louis Regl) nu…" at bounding box center [555, 283] width 853 height 490
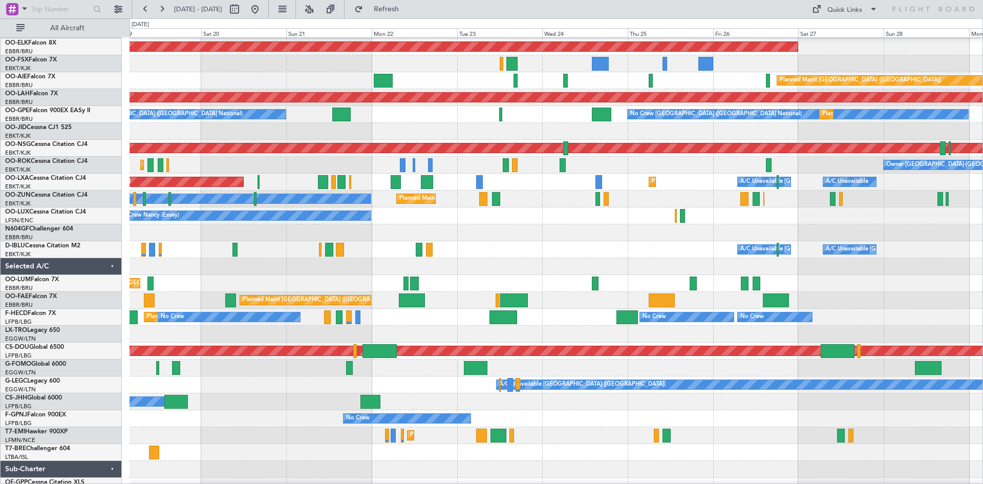
click at [203, 267] on div at bounding box center [555, 266] width 853 height 17
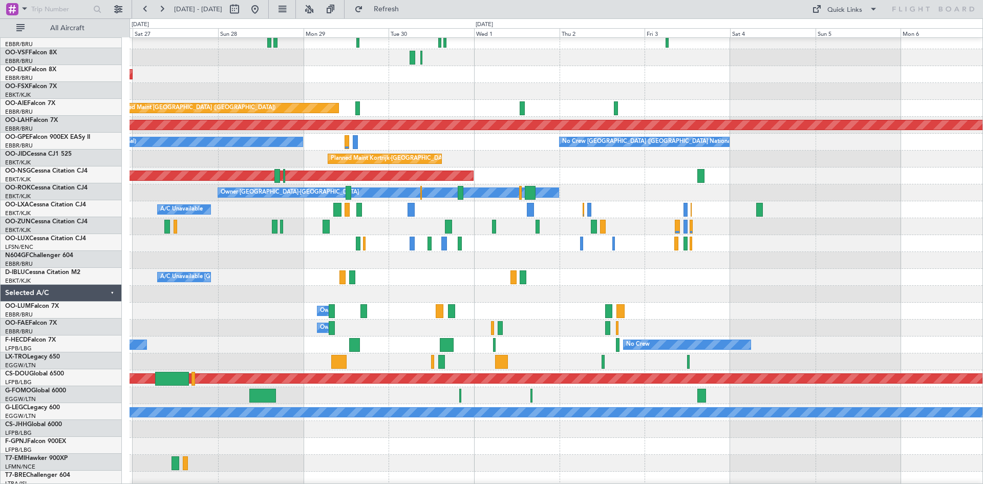
scroll to position [39, 0]
click at [29, 268] on div "Planned Maint Kortrijk-[GEOGRAPHIC_DATA] Planned Maint [GEOGRAPHIC_DATA] ([GEOG…" at bounding box center [491, 250] width 983 height 465
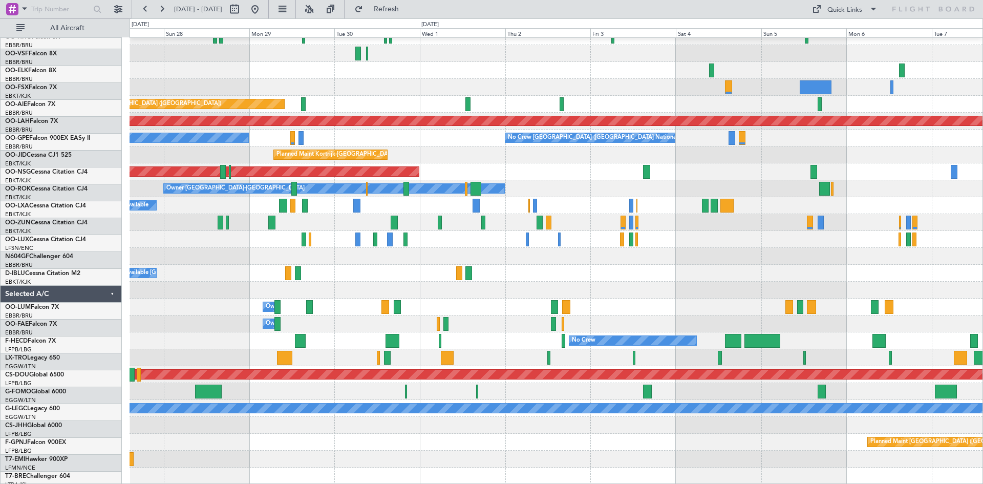
scroll to position [44, 0]
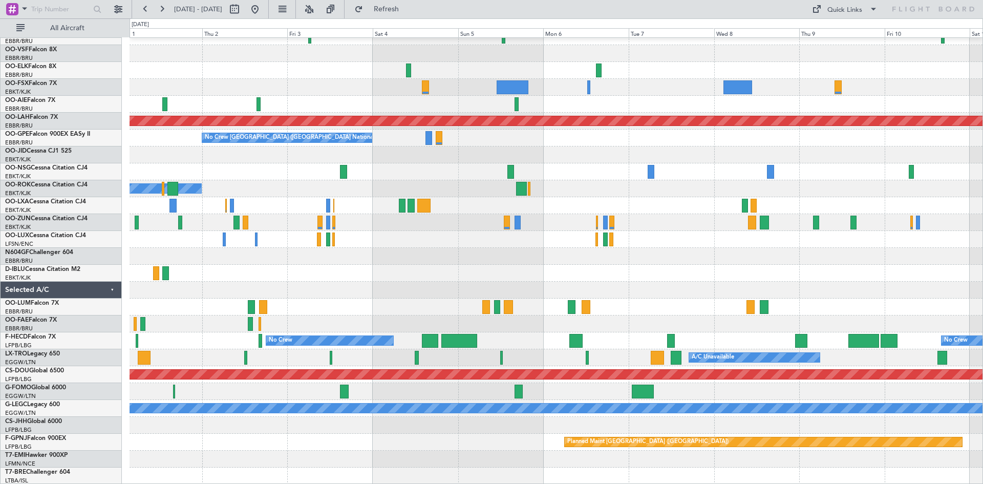
click at [183, 235] on div "Planned Maint [GEOGRAPHIC_DATA] ([GEOGRAPHIC_DATA]) Planned [GEOGRAPHIC_DATA][P…" at bounding box center [555, 239] width 853 height 490
click at [263, 12] on button at bounding box center [255, 9] width 16 height 16
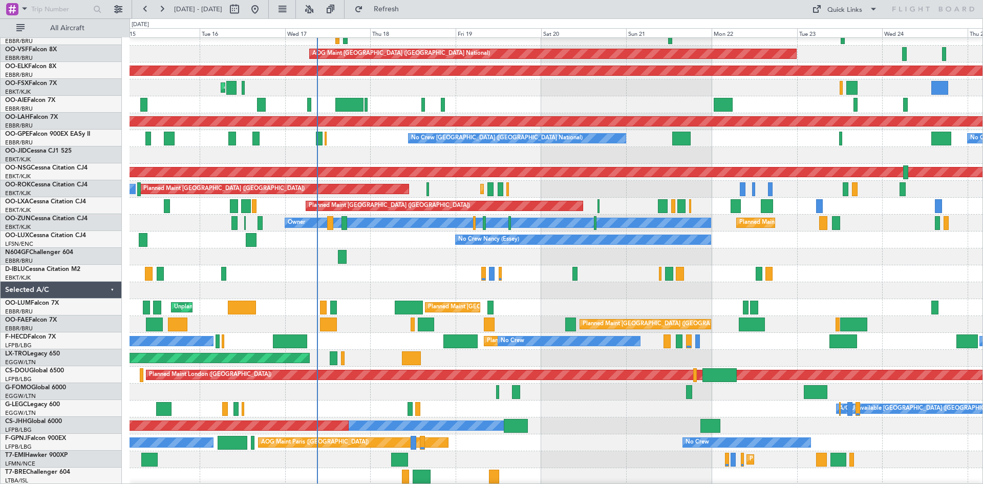
scroll to position [43, 0]
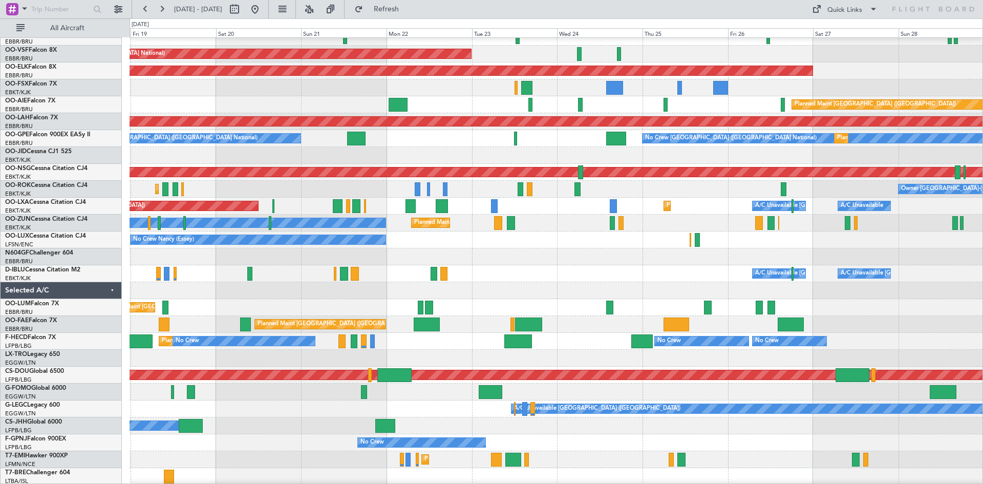
click at [128, 271] on div "AOG Maint [GEOGRAPHIC_DATA] ([GEOGRAPHIC_DATA] National) Planned Maint [GEOGRAP…" at bounding box center [491, 250] width 983 height 465
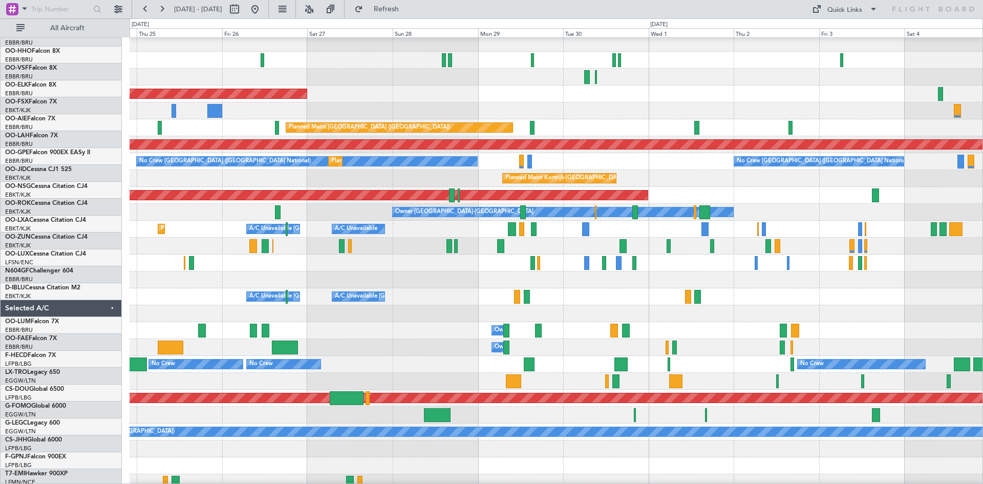
scroll to position [14, 0]
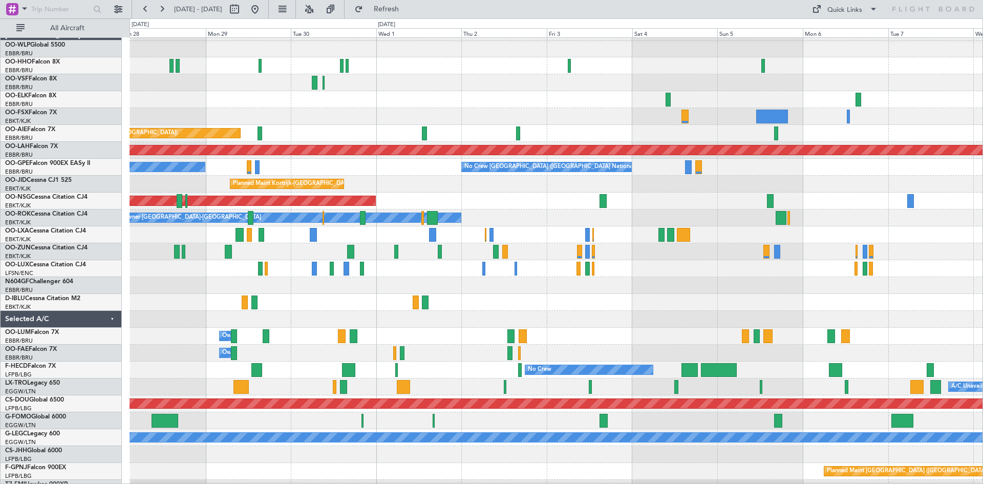
click at [0, 127] on div "Planned Maint Kortrijk-[GEOGRAPHIC_DATA] Planned Maint [GEOGRAPHIC_DATA] ([GEOG…" at bounding box center [491, 250] width 983 height 465
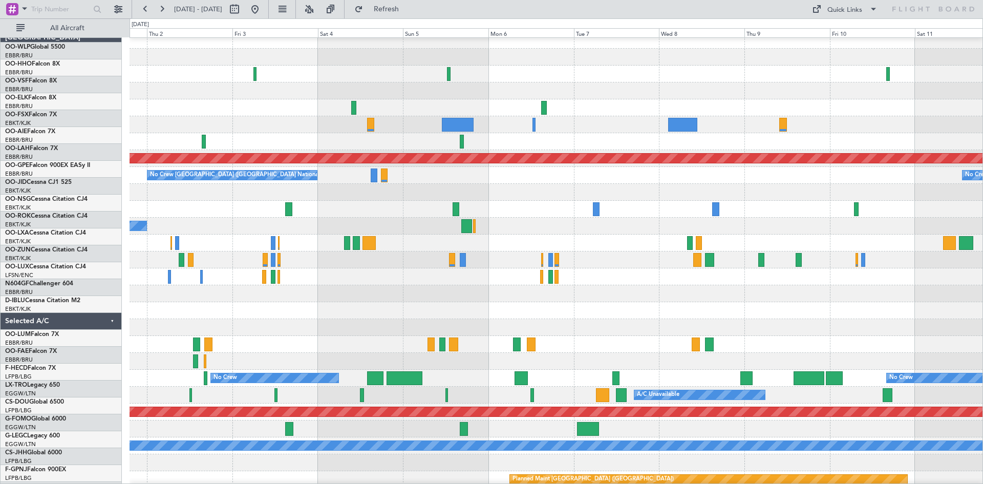
scroll to position [6, 0]
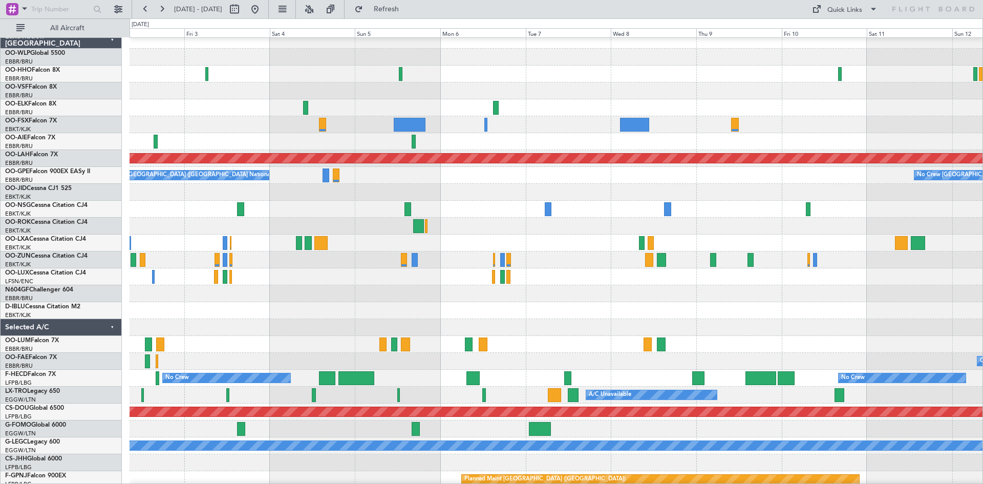
click at [563, 129] on div at bounding box center [555, 124] width 853 height 17
click at [411, 15] on button "Refresh" at bounding box center [380, 9] width 61 height 16
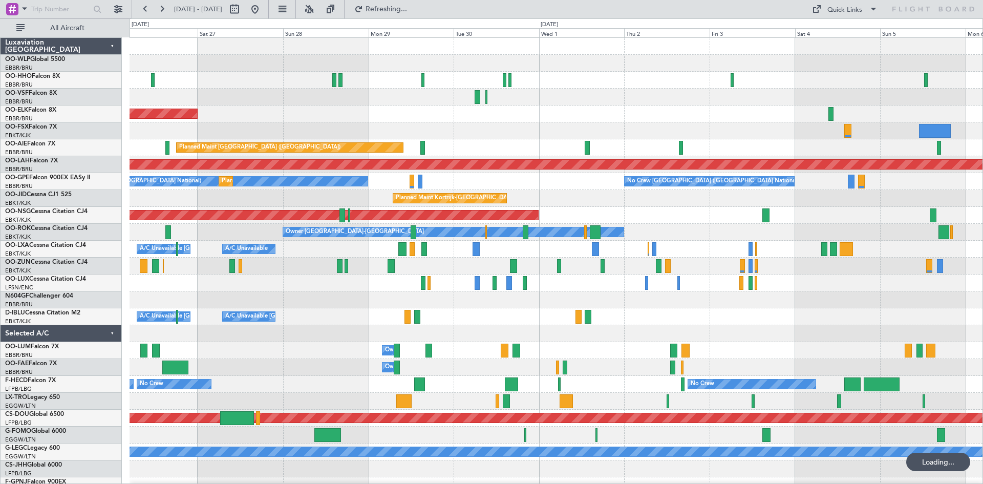
click at [959, 239] on div "Planned Maint Kortrijk-[GEOGRAPHIC_DATA] Planned Maint [GEOGRAPHIC_DATA] ([GEOG…" at bounding box center [555, 283] width 853 height 490
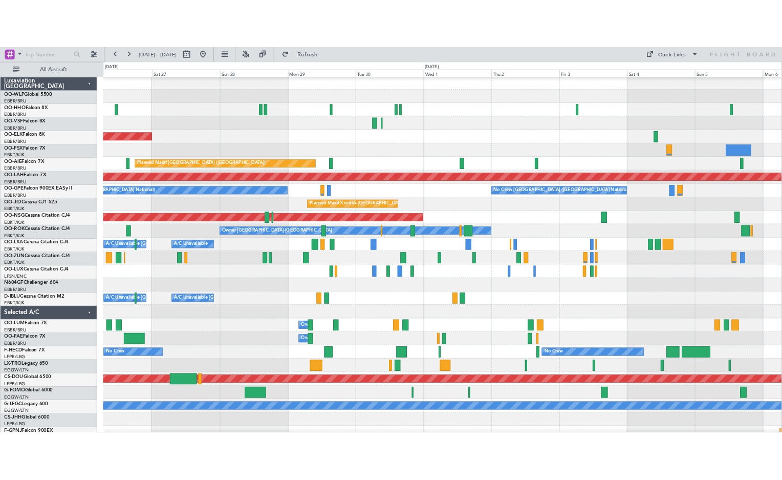
scroll to position [7, 0]
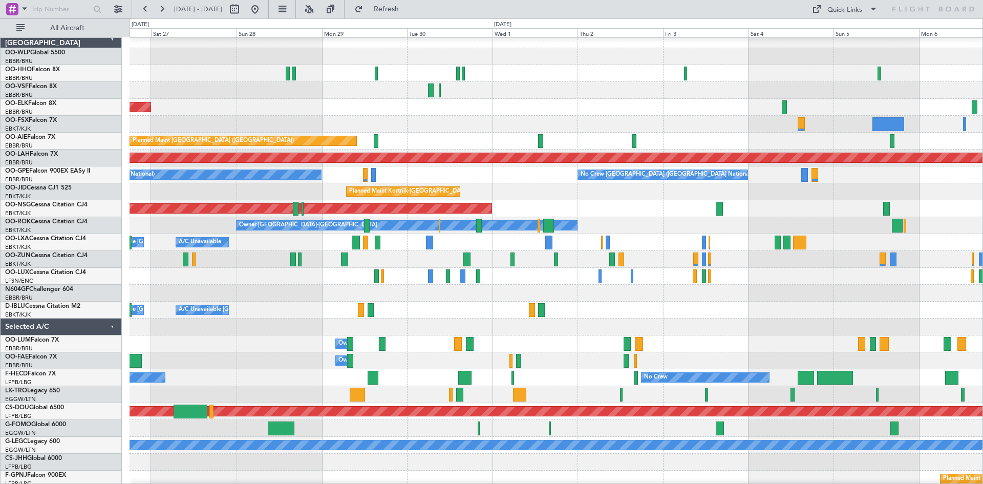
click at [562, 297] on div at bounding box center [555, 293] width 853 height 17
